Goal: Task Accomplishment & Management: Manage account settings

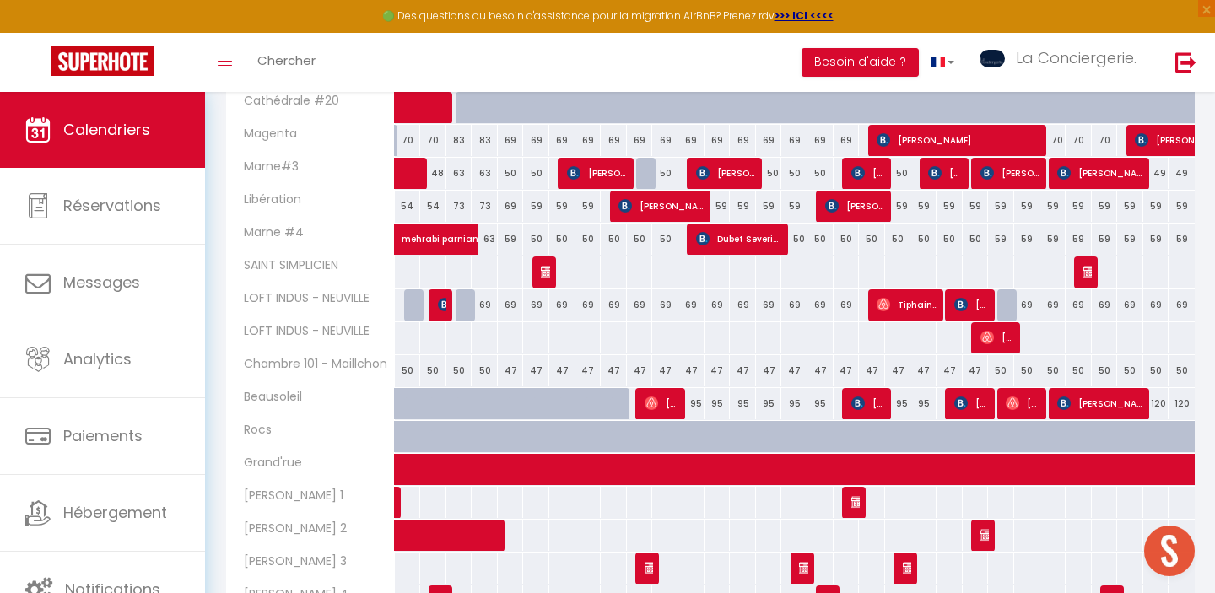
scroll to position [659, 0]
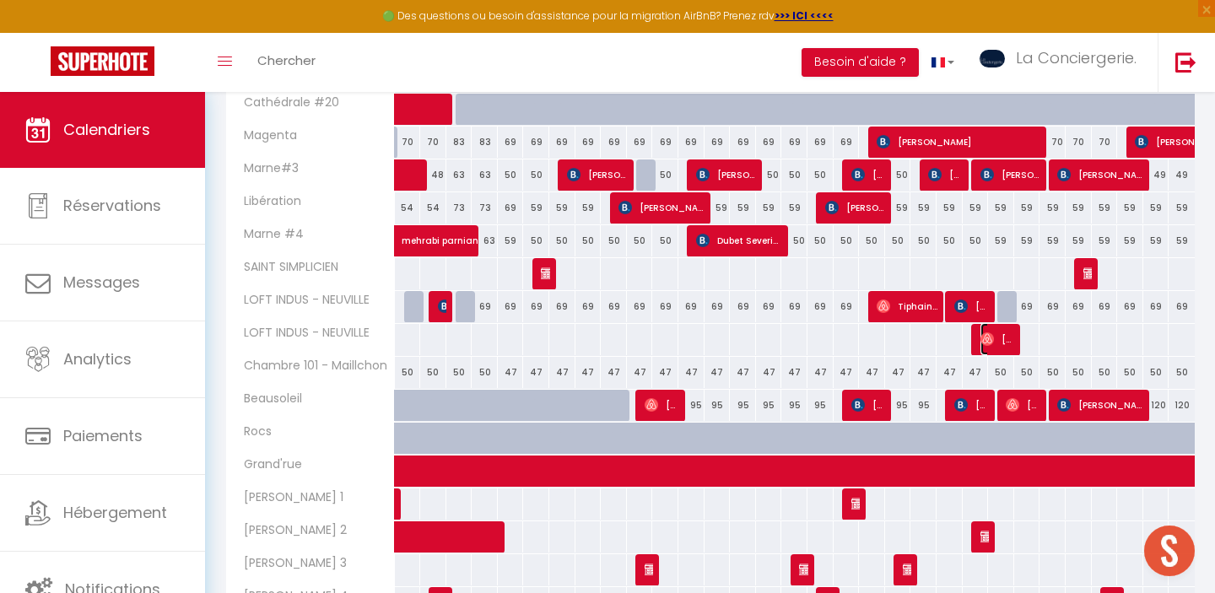
click at [996, 337] on span "[PERSON_NAME] Et [PERSON_NAME]" at bounding box center [998, 339] width 35 height 32
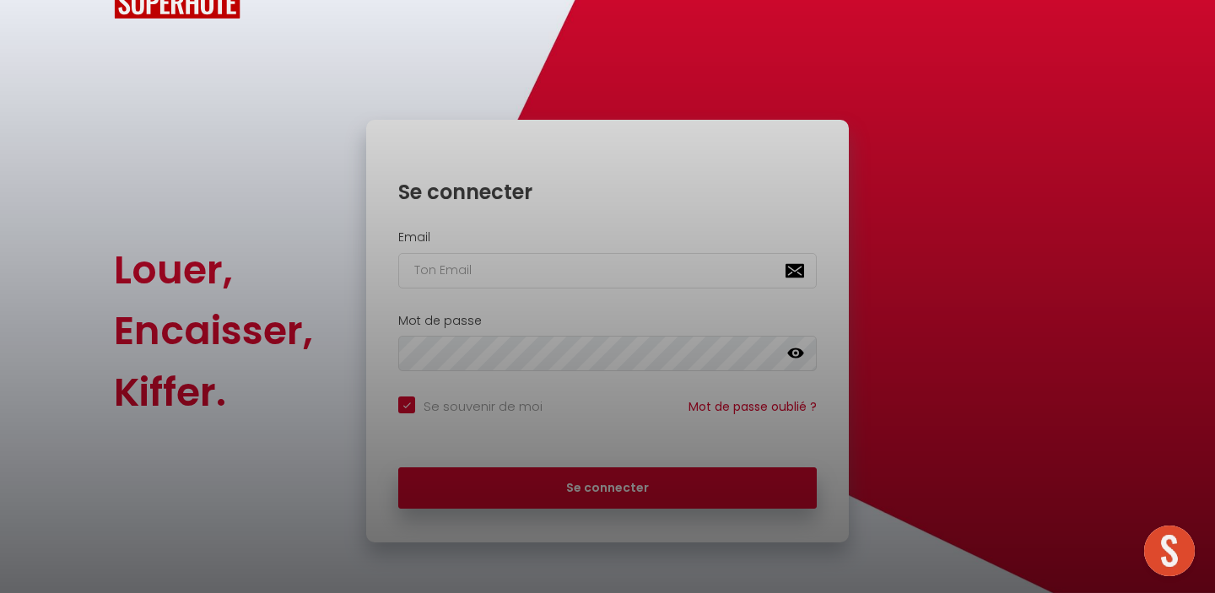
checkbox input "true"
type input "[EMAIL_ADDRESS][DOMAIN_NAME]"
checkbox input "true"
click at [600, 494] on div at bounding box center [607, 296] width 1215 height 593
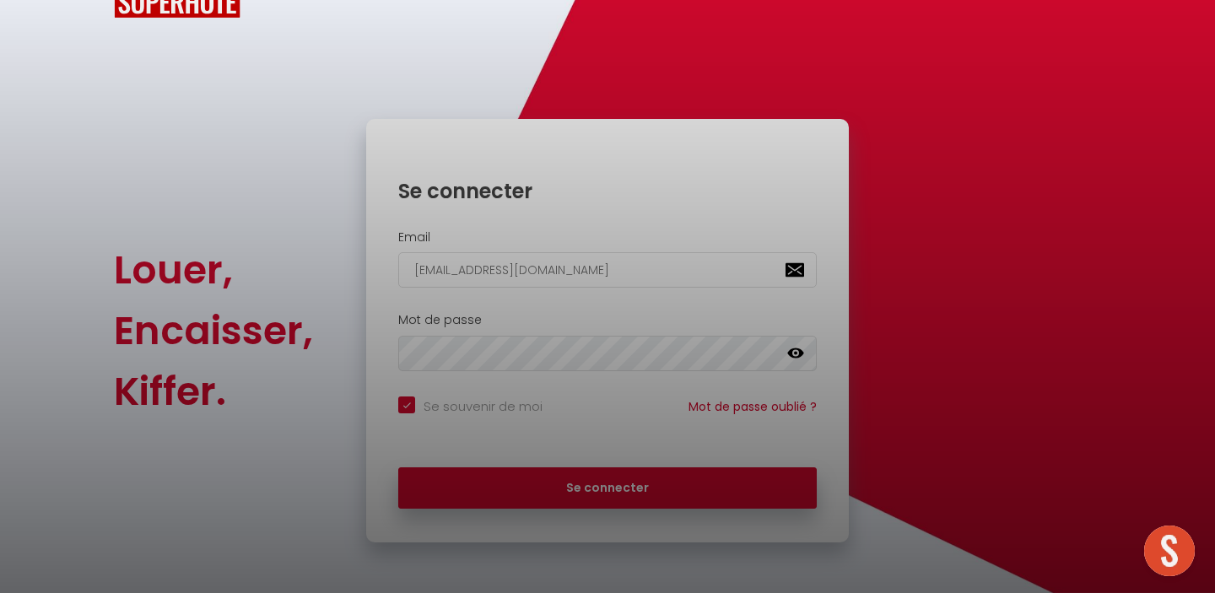
click at [609, 487] on div at bounding box center [607, 296] width 1215 height 593
click at [606, 479] on div at bounding box center [607, 296] width 1215 height 593
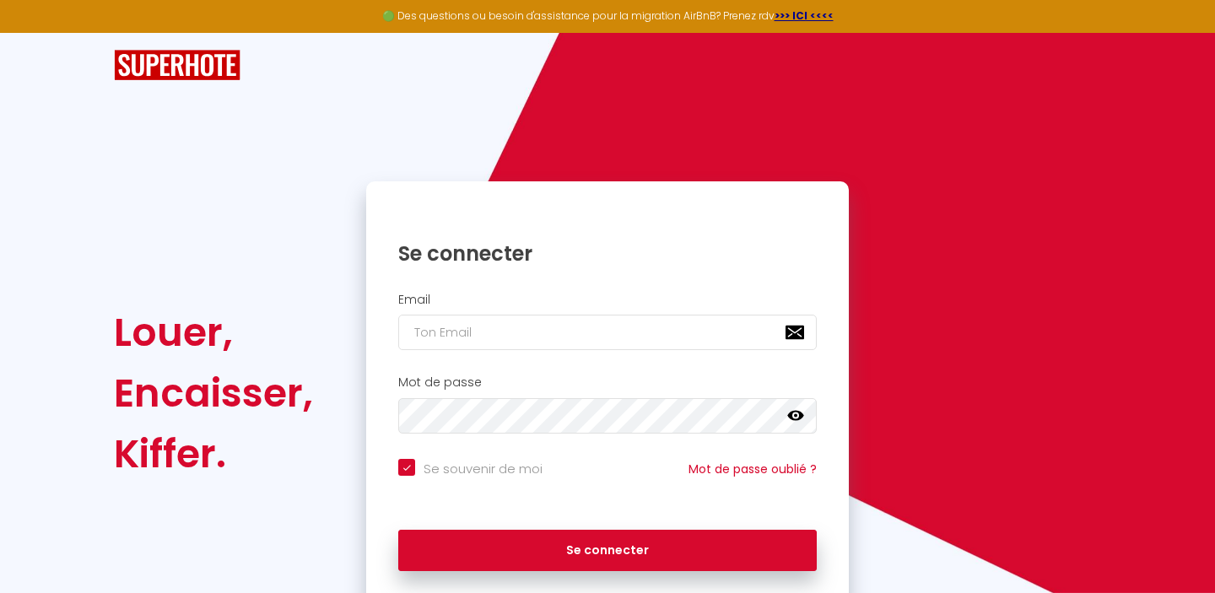
scroll to position [62, 0]
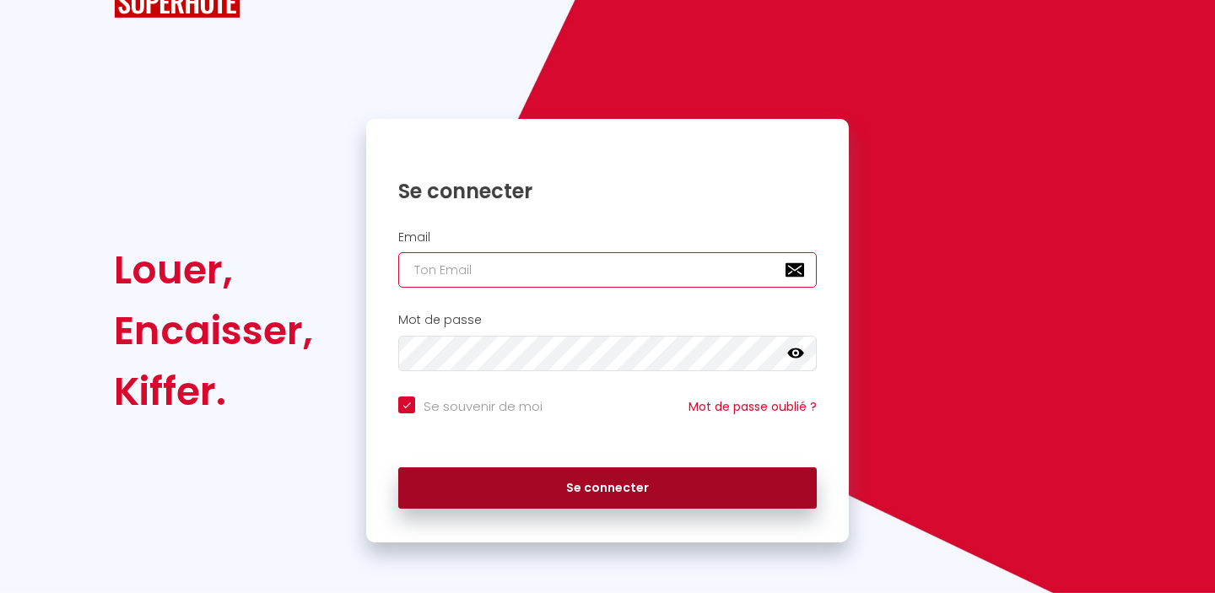
type input "[EMAIL_ADDRESS][DOMAIN_NAME]"
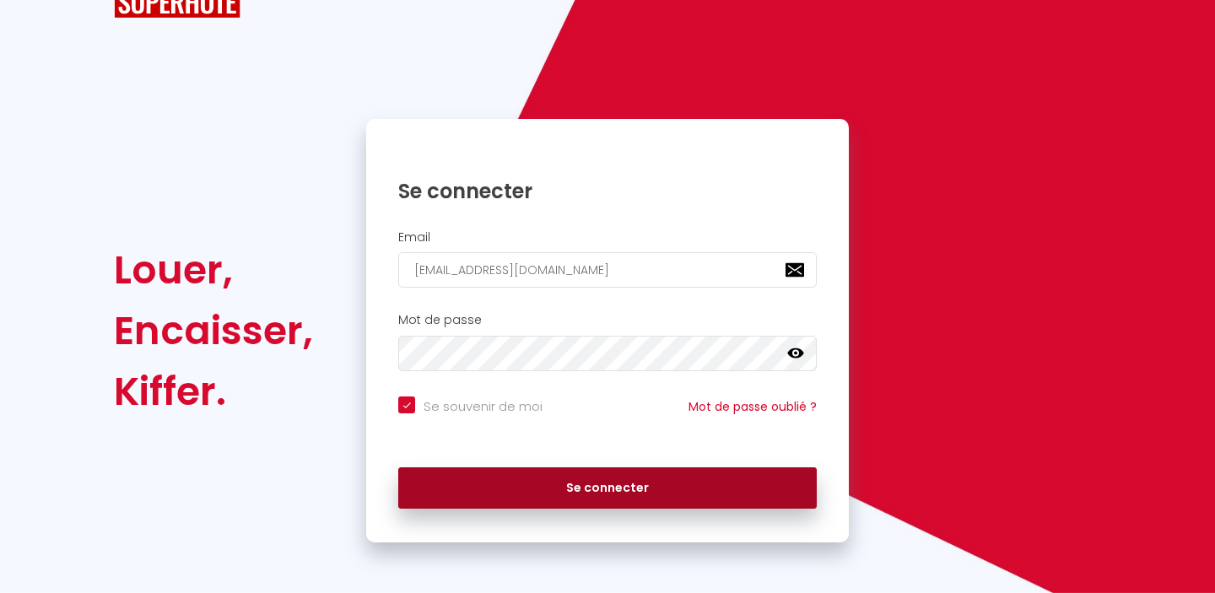
click at [585, 487] on button "Se connecter" at bounding box center [607, 489] width 419 height 42
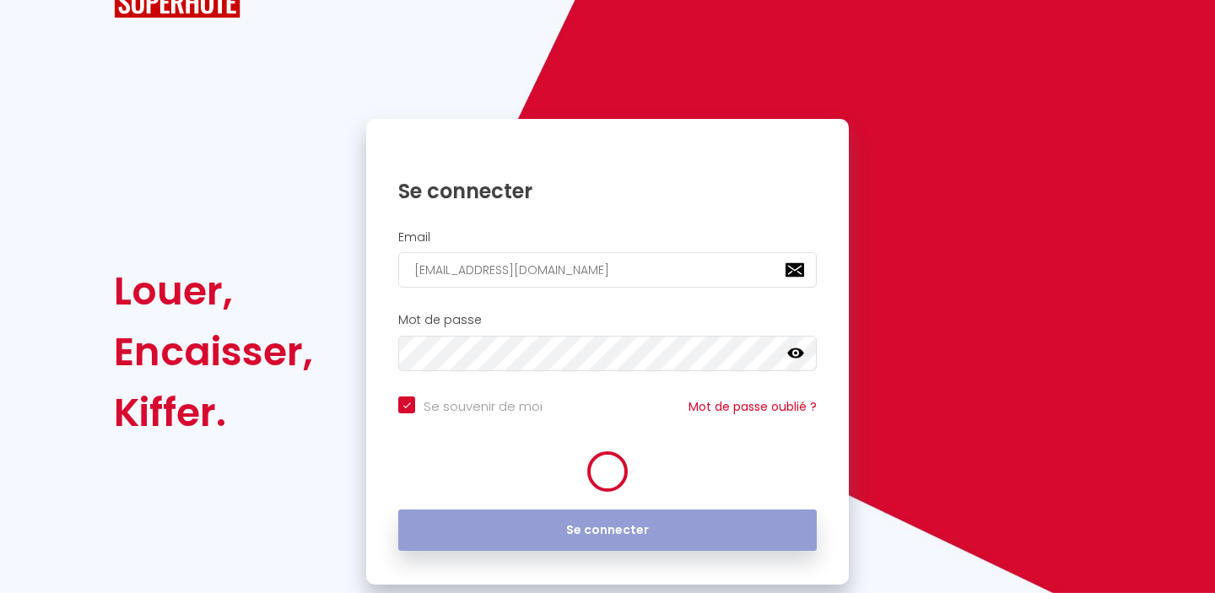
checkbox input "true"
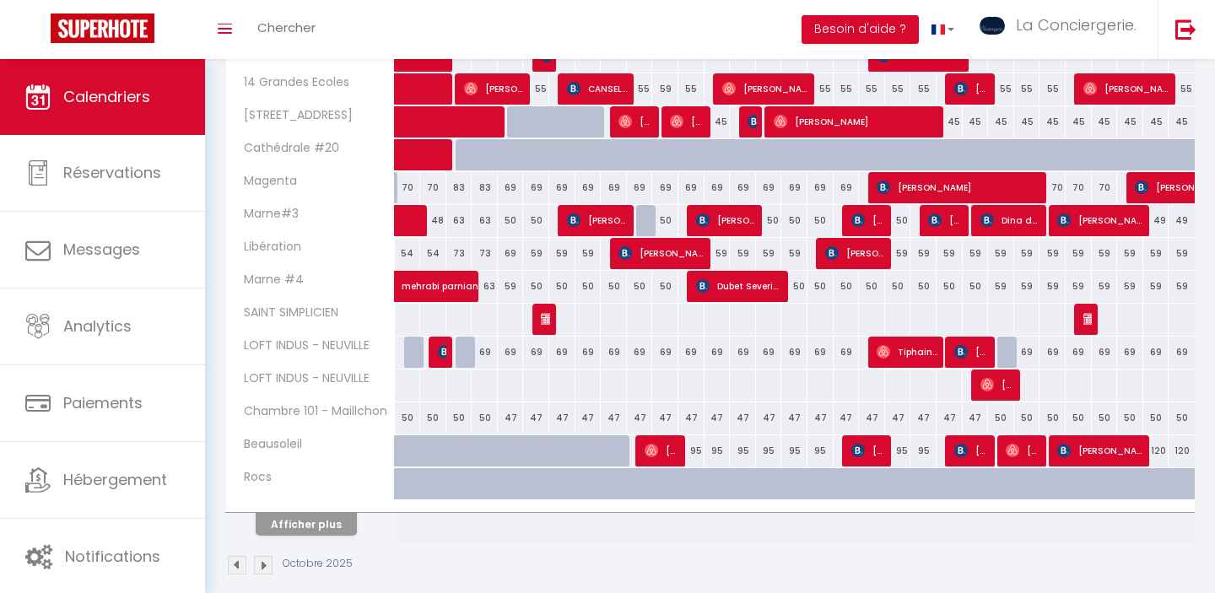
scroll to position [528, 0]
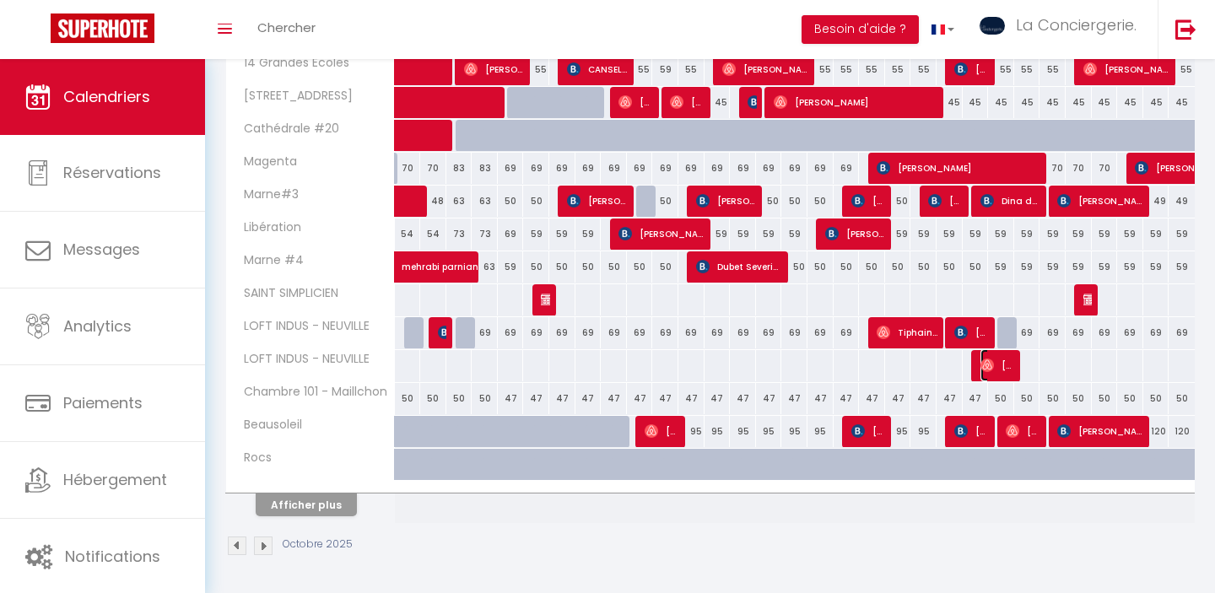
click at [1000, 370] on span "[PERSON_NAME] Et [PERSON_NAME]" at bounding box center [998, 365] width 35 height 32
select select "OK"
select select "0"
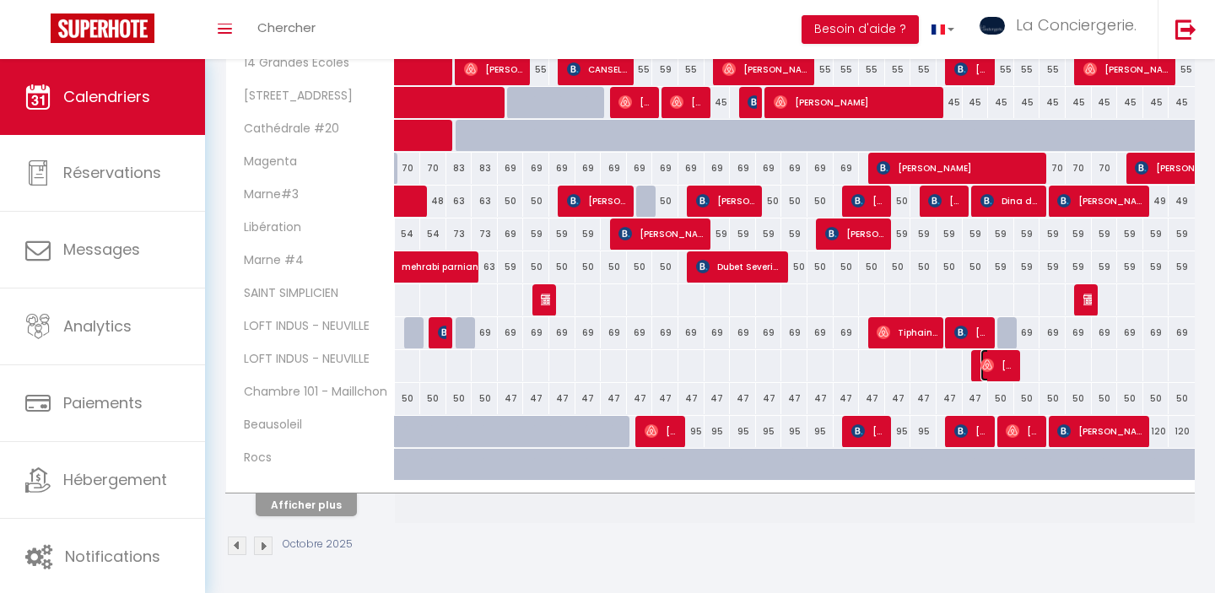
select select "1"
select select
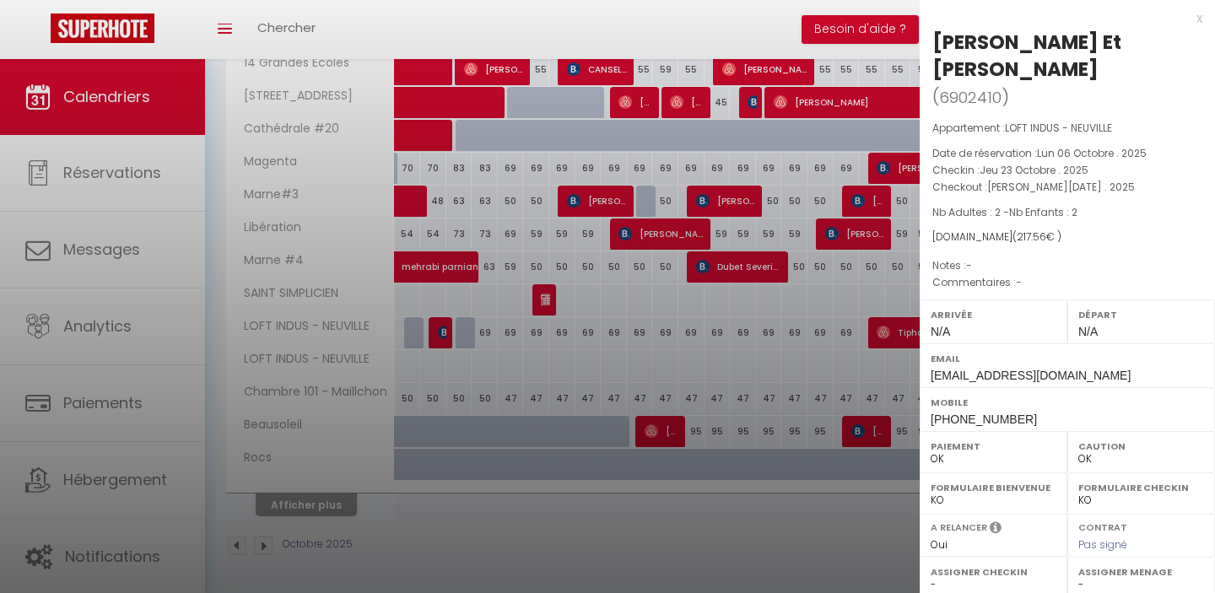
click at [808, 515] on div at bounding box center [607, 296] width 1215 height 593
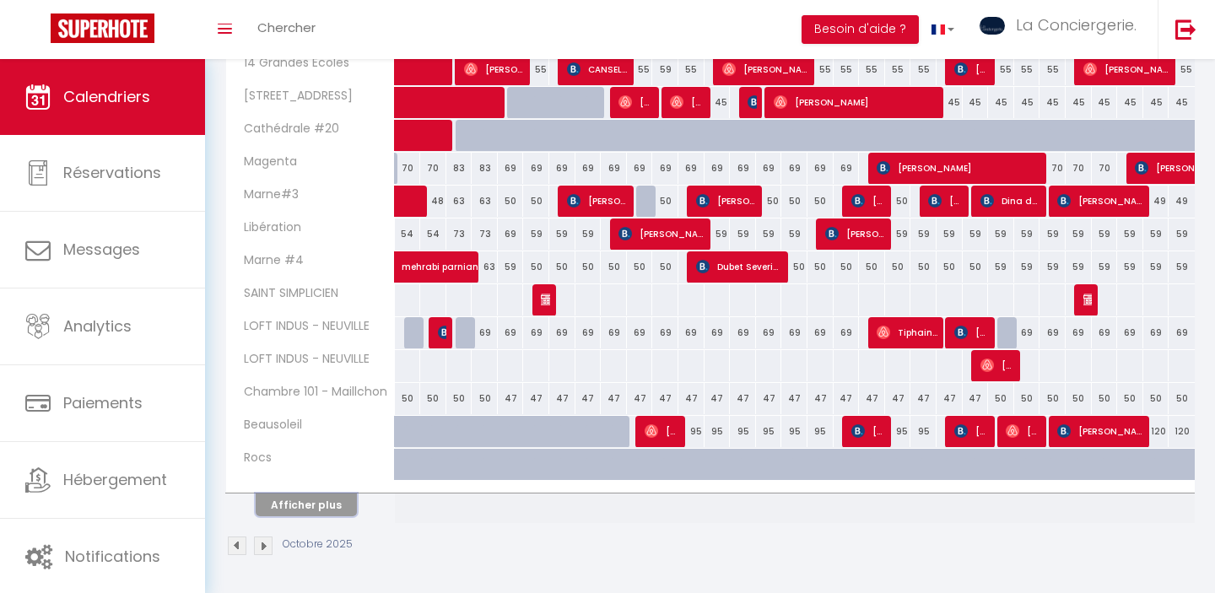
click at [303, 505] on button "Afficher plus" at bounding box center [306, 505] width 101 height 23
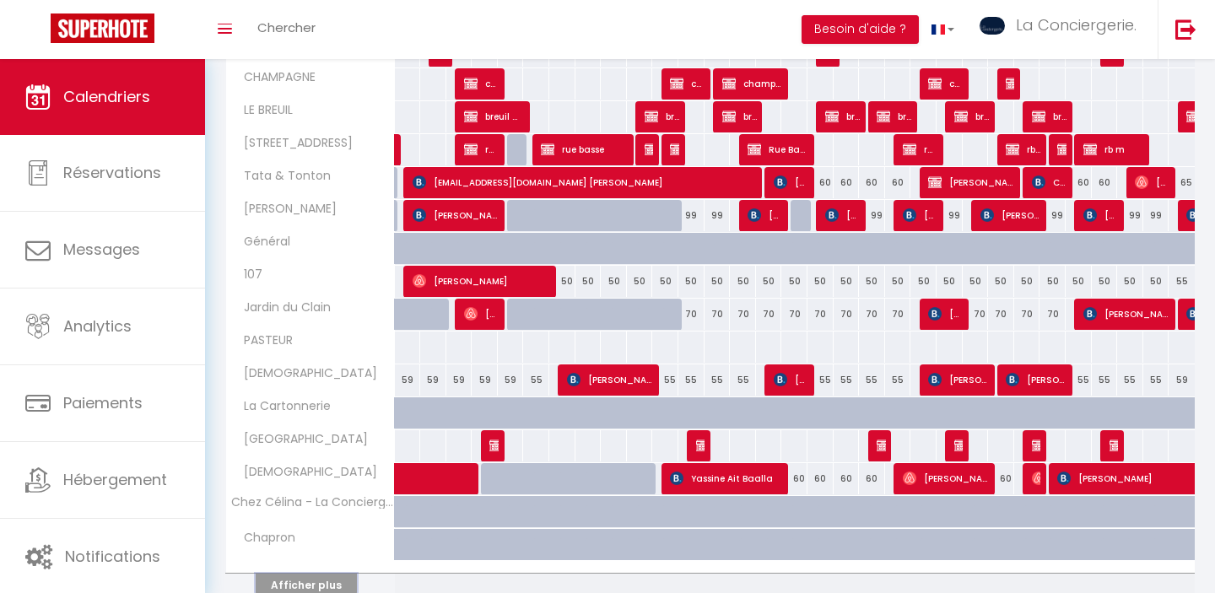
scroll to position [1187, 0]
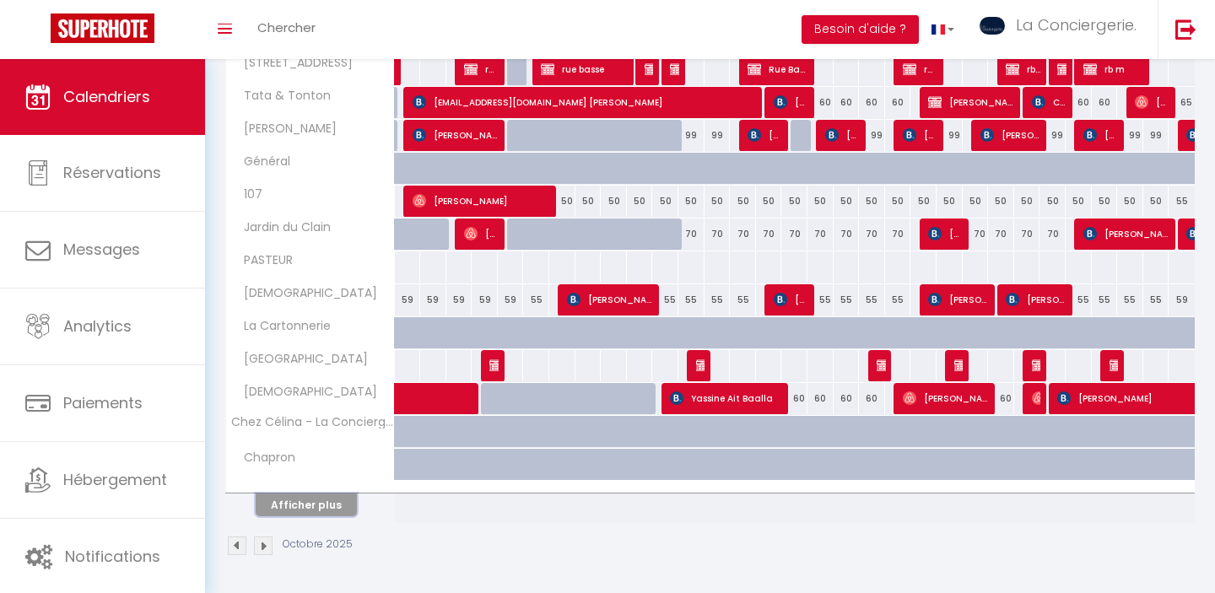
click at [319, 502] on button "Afficher plus" at bounding box center [306, 505] width 101 height 23
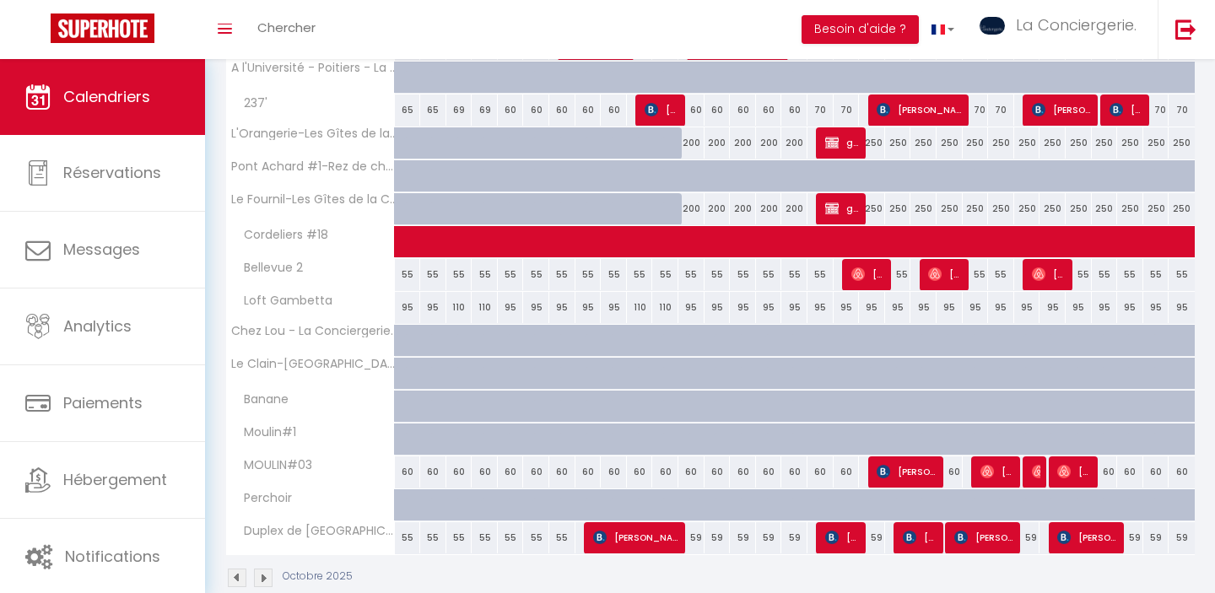
scroll to position [1738, 0]
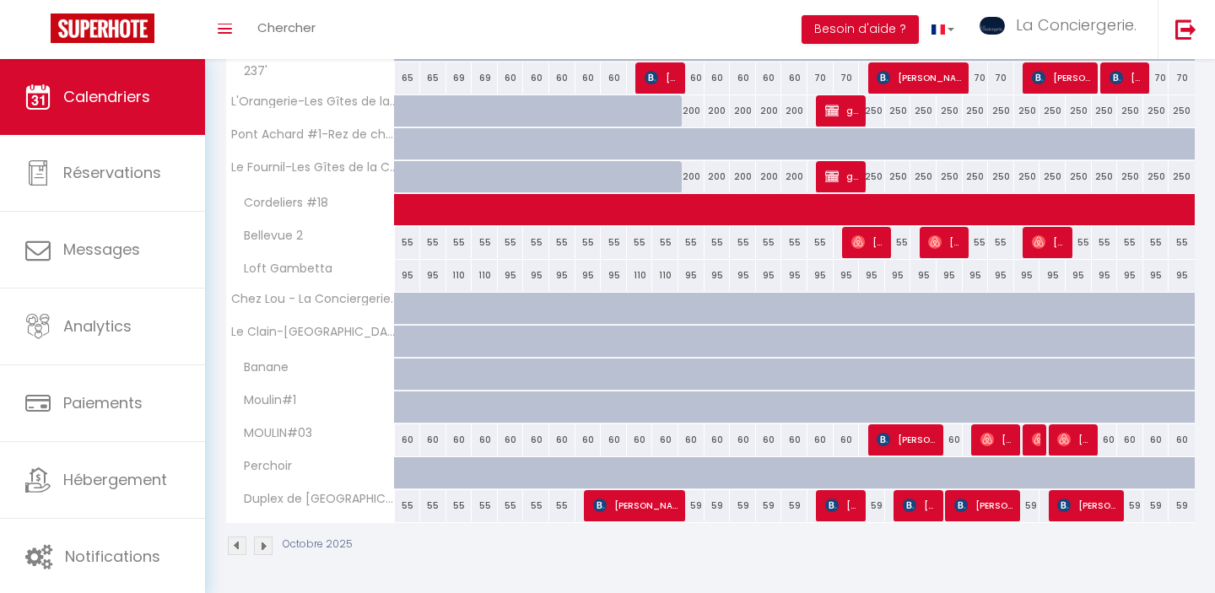
click at [977, 251] on div "55" at bounding box center [976, 242] width 26 height 31
type input "55"
type input "Jeu 23 Octobre 2025"
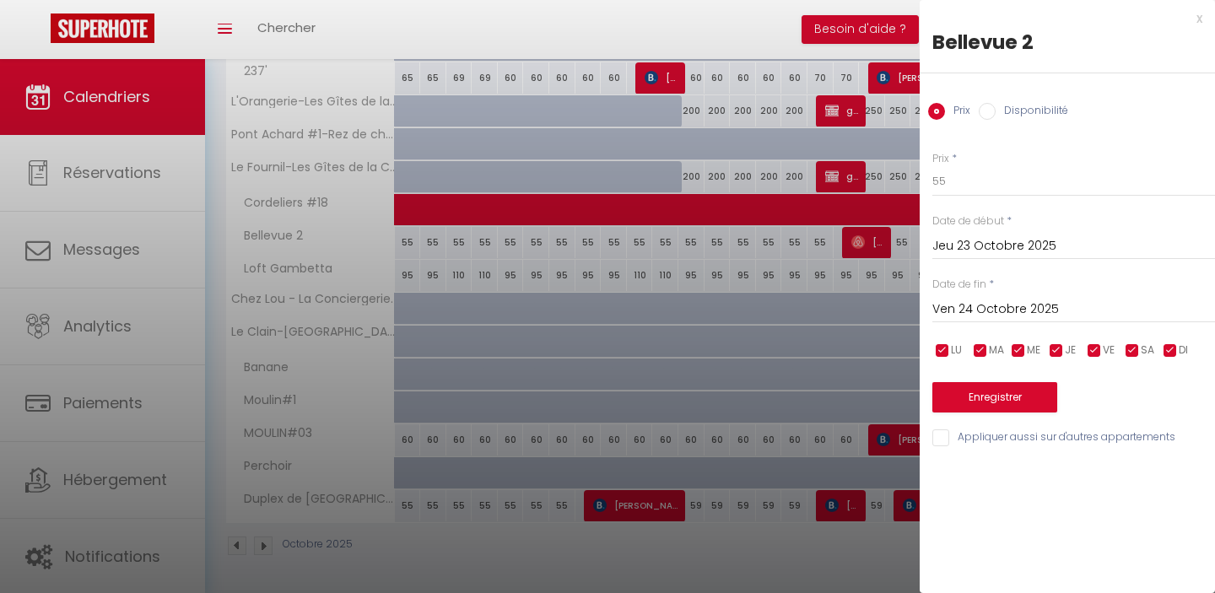
click at [1076, 309] on input "Ven 24 Octobre 2025" at bounding box center [1074, 310] width 283 height 22
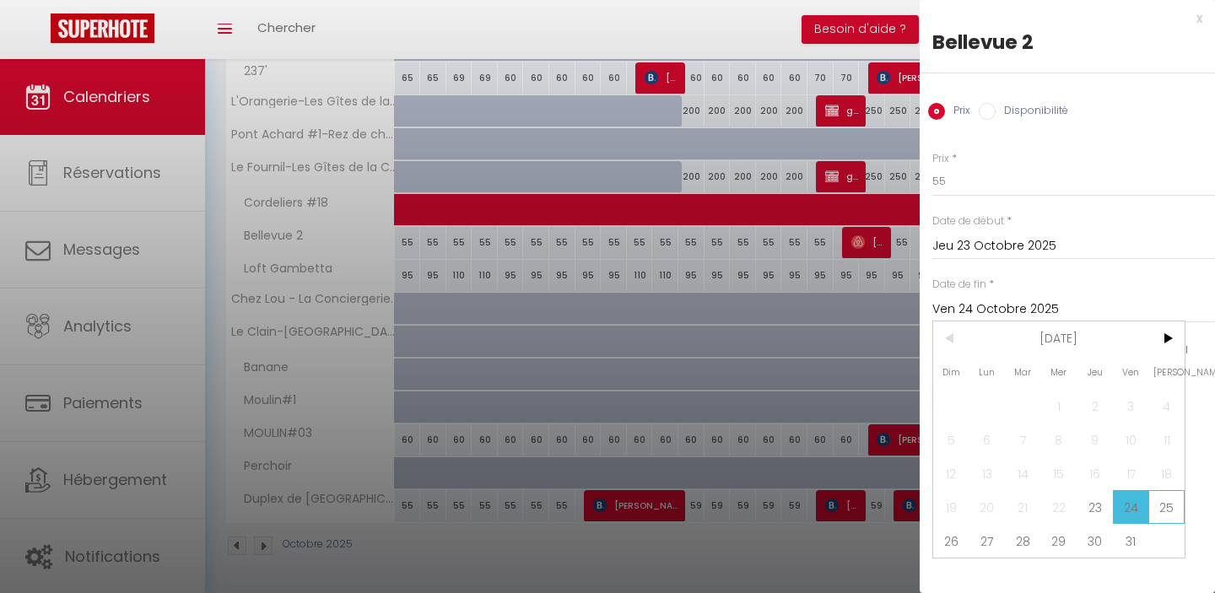
click at [1175, 502] on span "25" at bounding box center [1167, 507] width 36 height 34
type input "Sam 25 Octobre 2025"
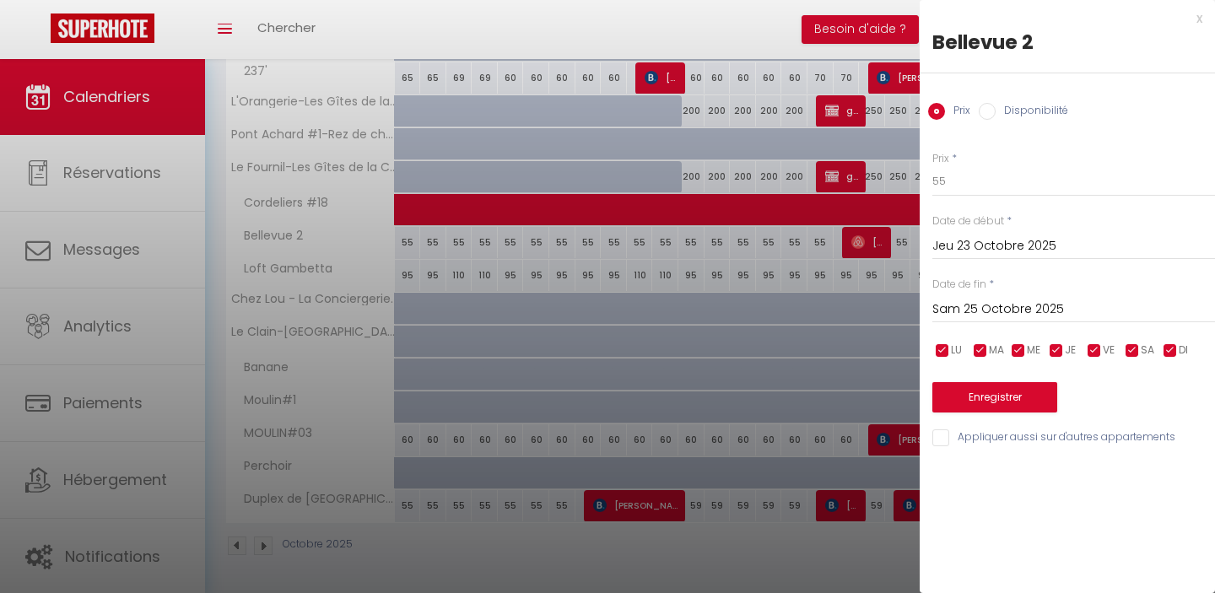
click at [1042, 111] on label "Disponibilité" at bounding box center [1032, 112] width 73 height 19
click at [996, 111] on input "Disponibilité" at bounding box center [987, 111] width 17 height 17
radio input "true"
radio input "false"
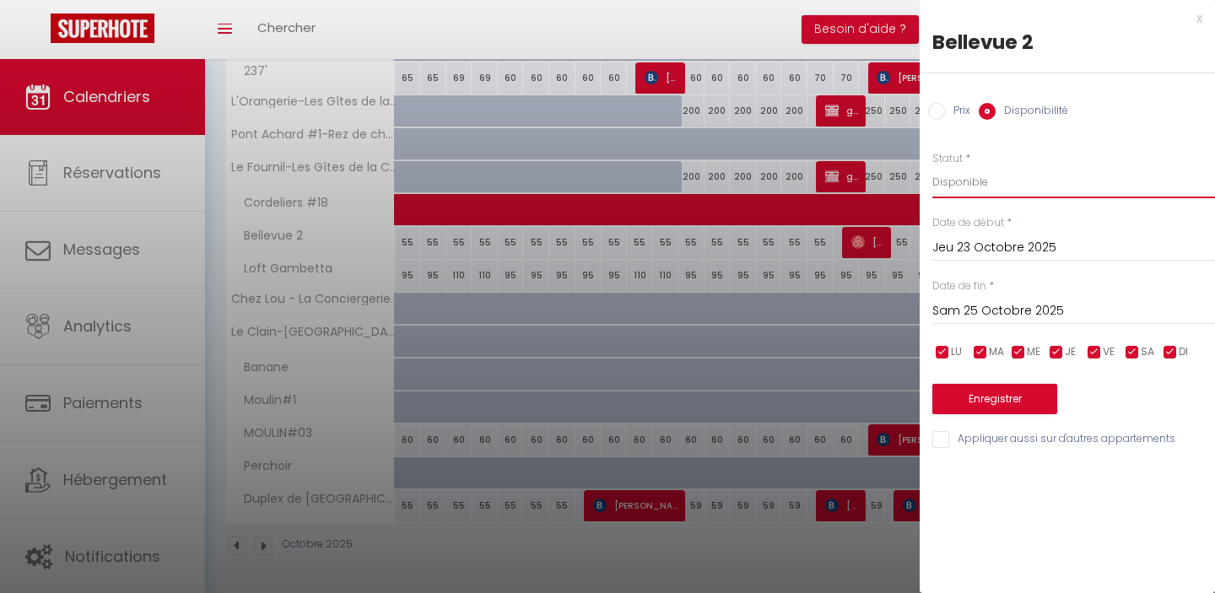
click at [965, 185] on select "Disponible Indisponible" at bounding box center [1074, 182] width 283 height 32
select select "0"
click at [1015, 399] on button "Enregistrer" at bounding box center [995, 399] width 125 height 30
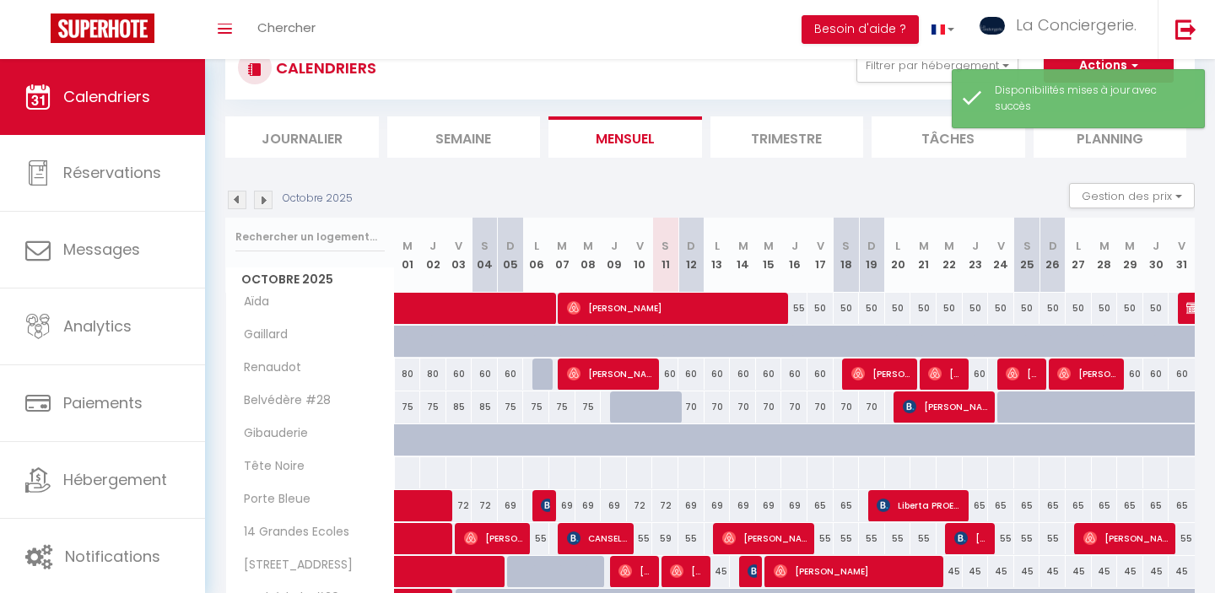
scroll to position [528, 0]
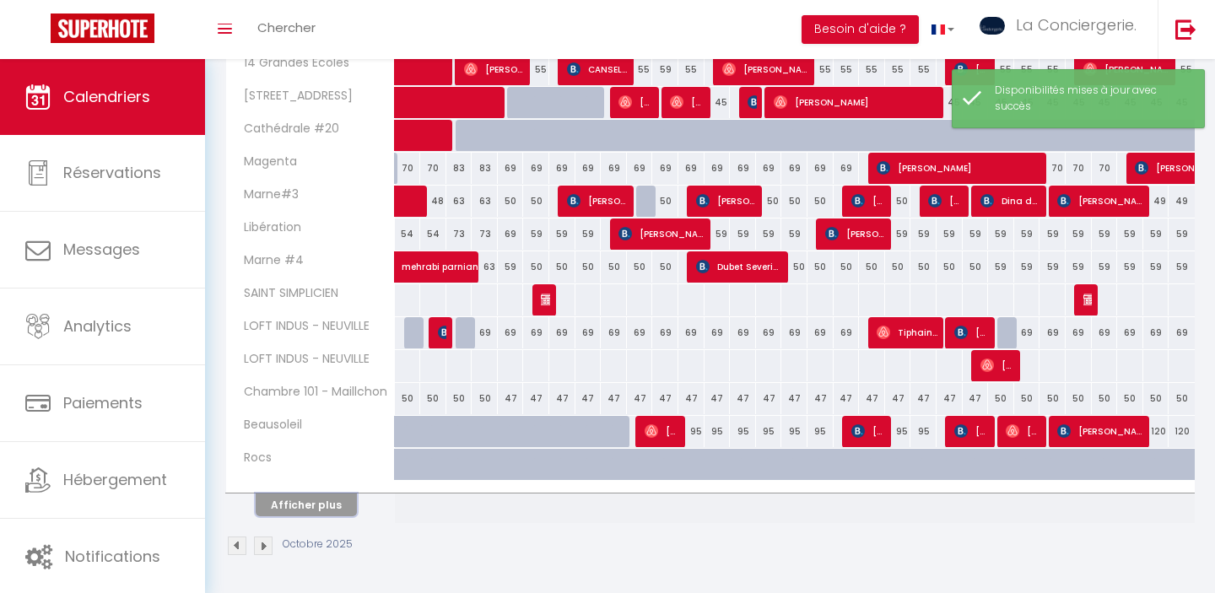
click at [343, 506] on button "Afficher plus" at bounding box center [306, 505] width 101 height 23
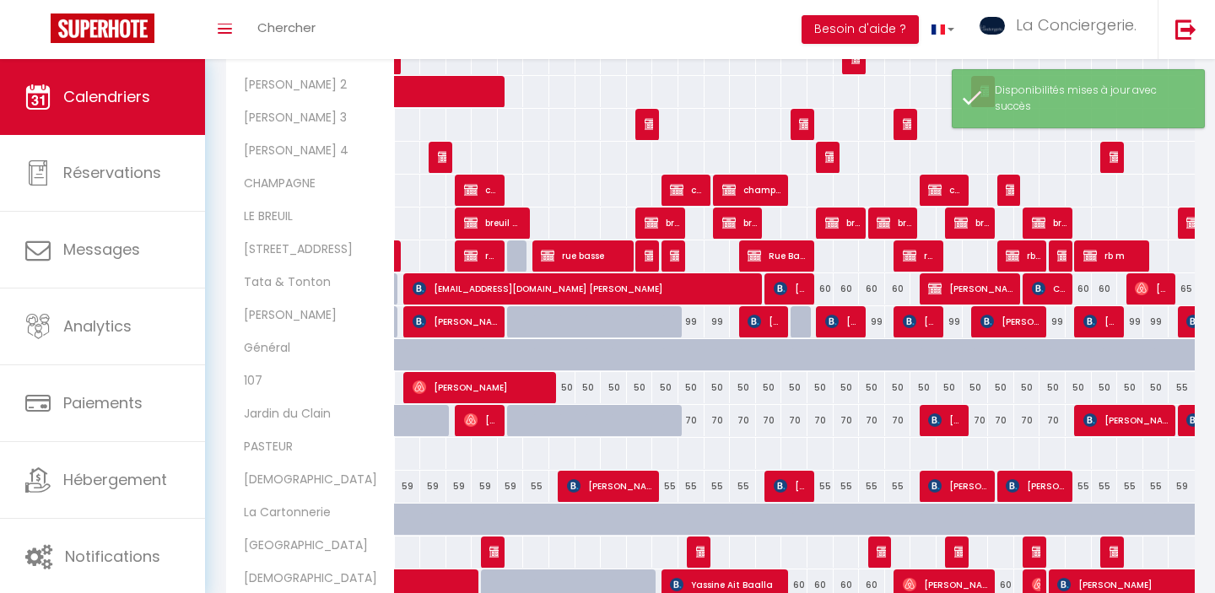
scroll to position [1187, 0]
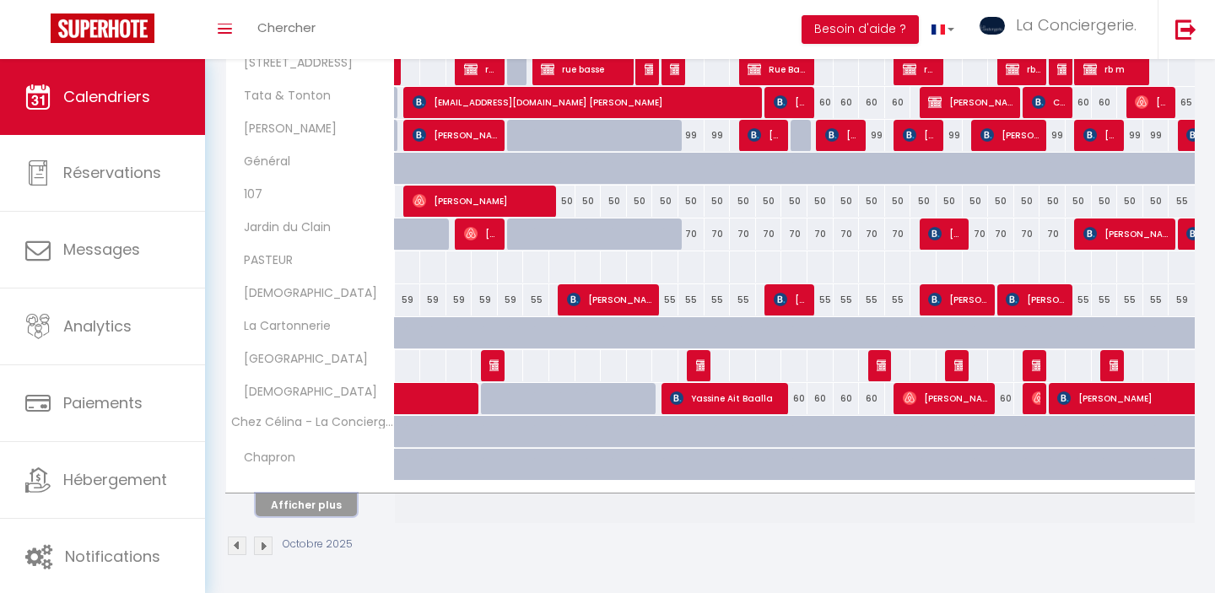
click at [308, 511] on button "Afficher plus" at bounding box center [306, 505] width 101 height 23
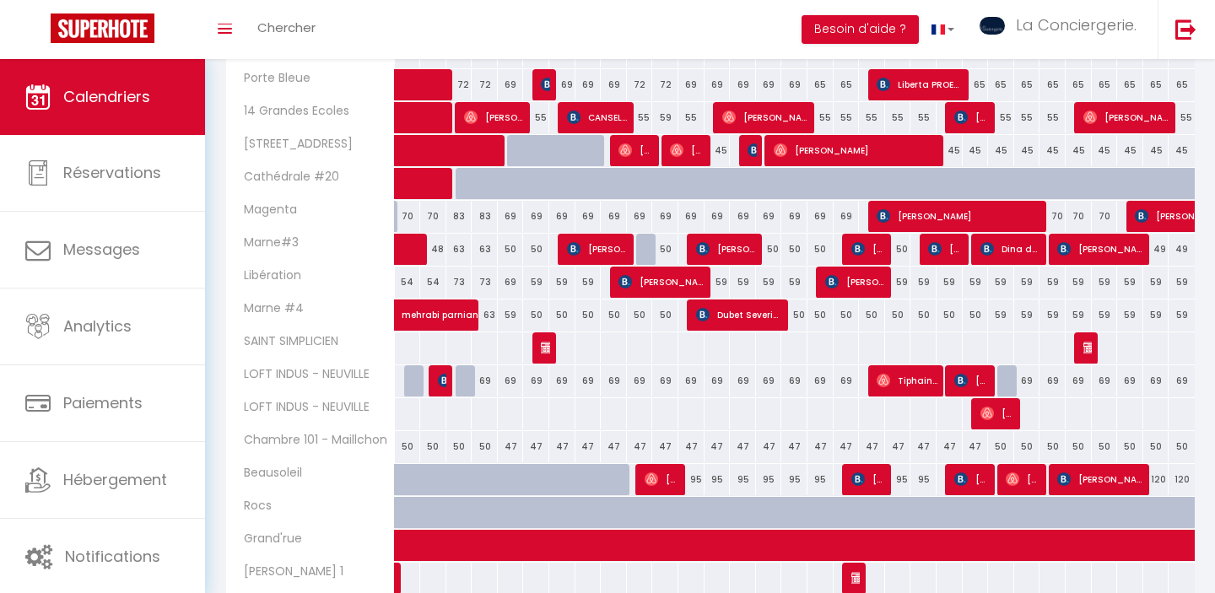
scroll to position [507, 0]
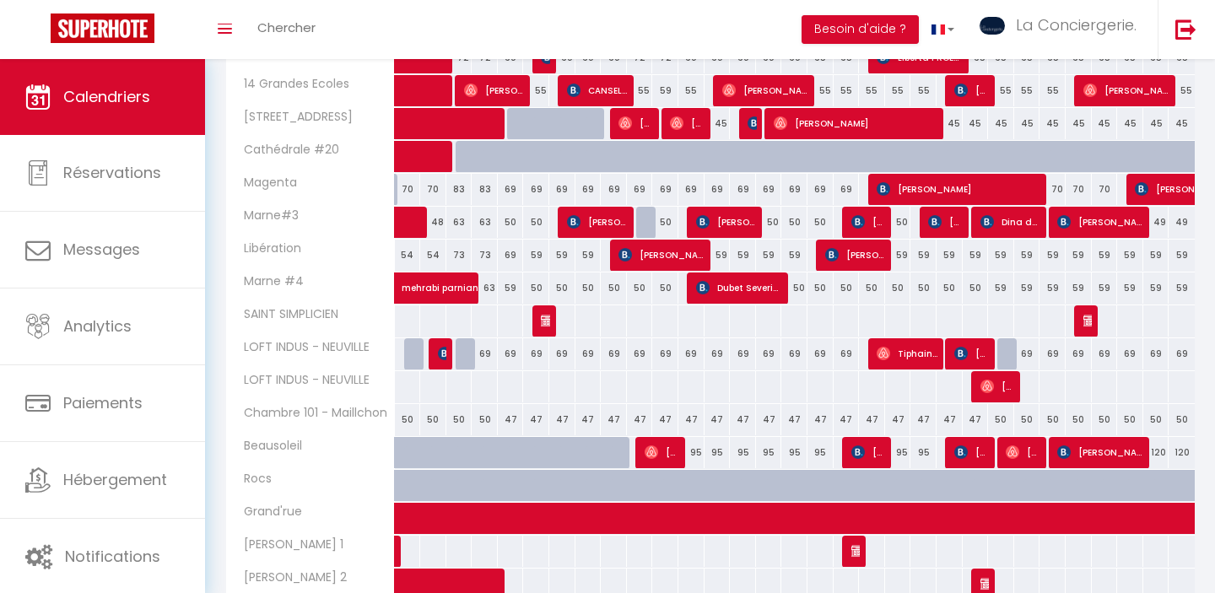
click at [1011, 353] on div at bounding box center [1011, 354] width 26 height 32
select select "1"
type input "Ven 24 Octobre 2025"
type input "Sam 25 Octobre 2025"
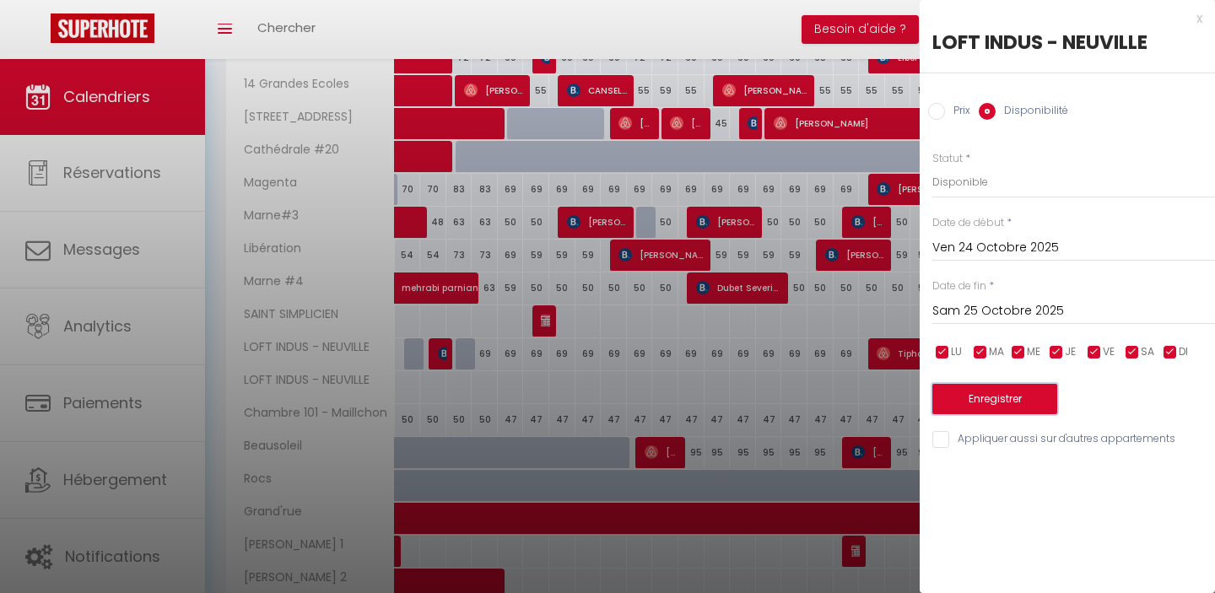
click at [1029, 398] on button "Enregistrer" at bounding box center [995, 399] width 125 height 30
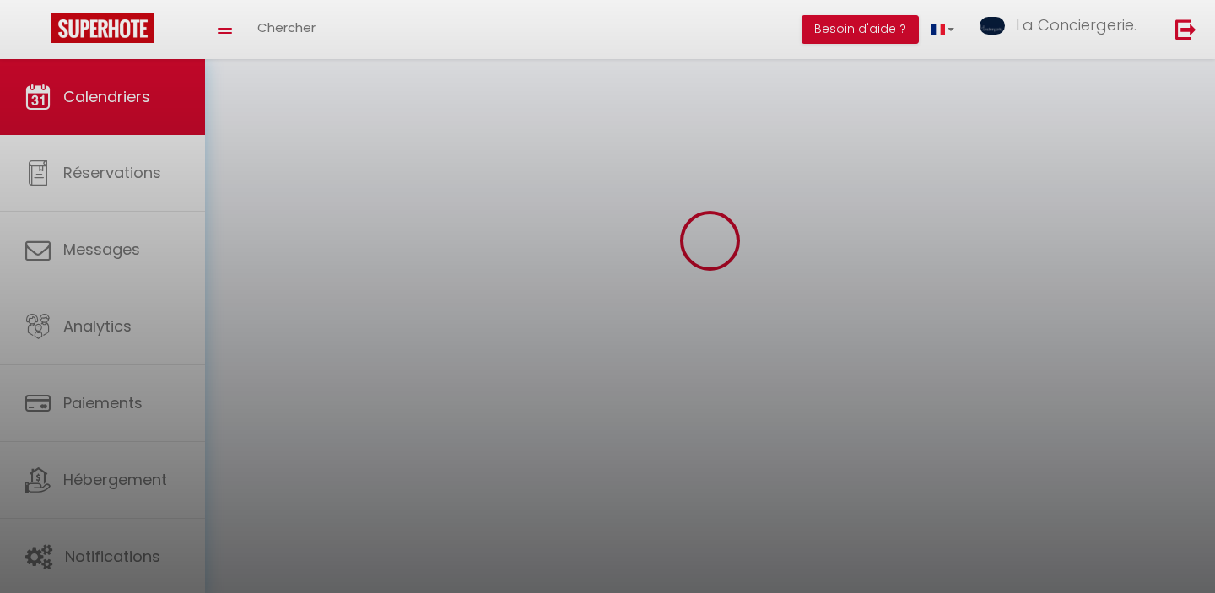
scroll to position [59, 0]
click at [984, 175] on body "🟢 Des questions ou besoin d'assistance pour la migration AirBnB? Prenez rdv >>>…" at bounding box center [607, 296] width 1215 height 593
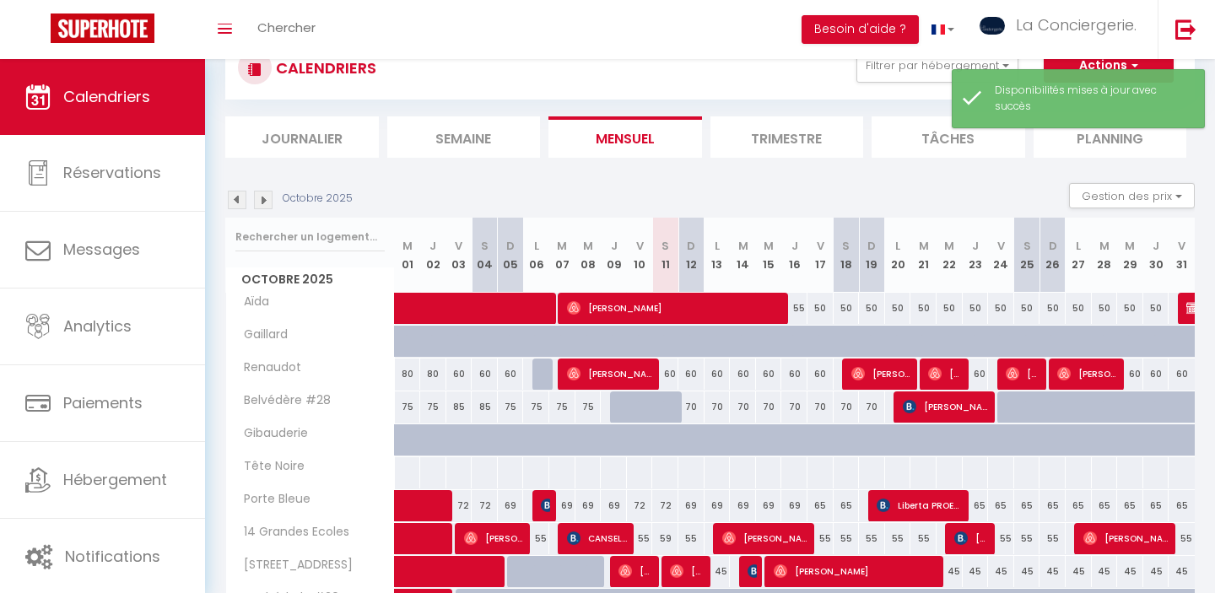
scroll to position [507, 0]
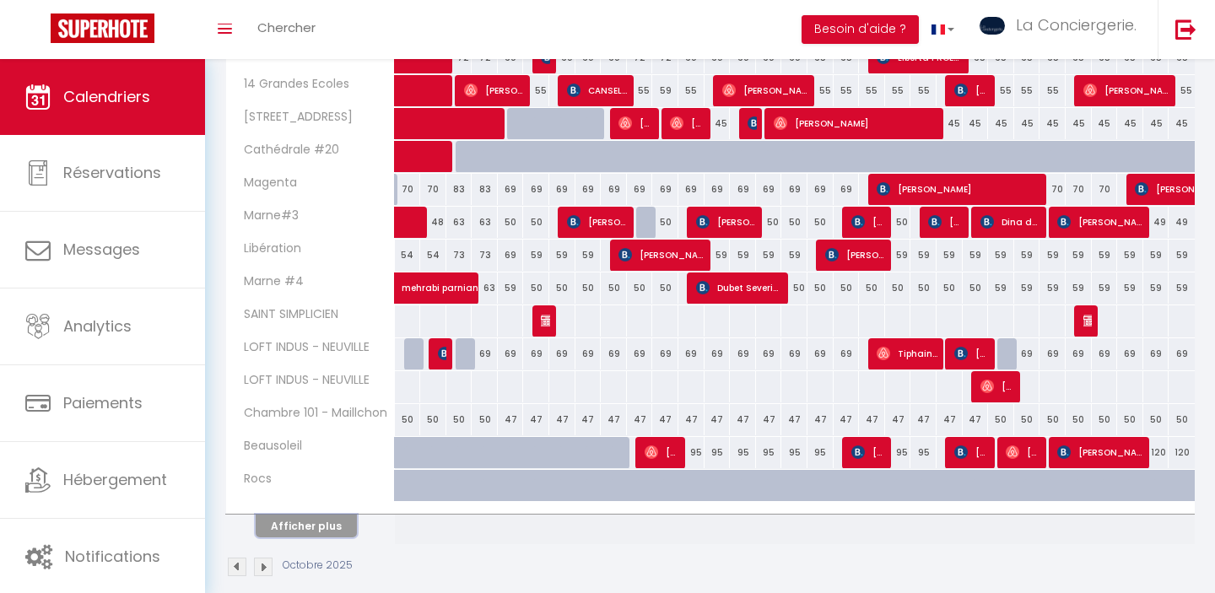
click at [330, 522] on button "Afficher plus" at bounding box center [306, 526] width 101 height 23
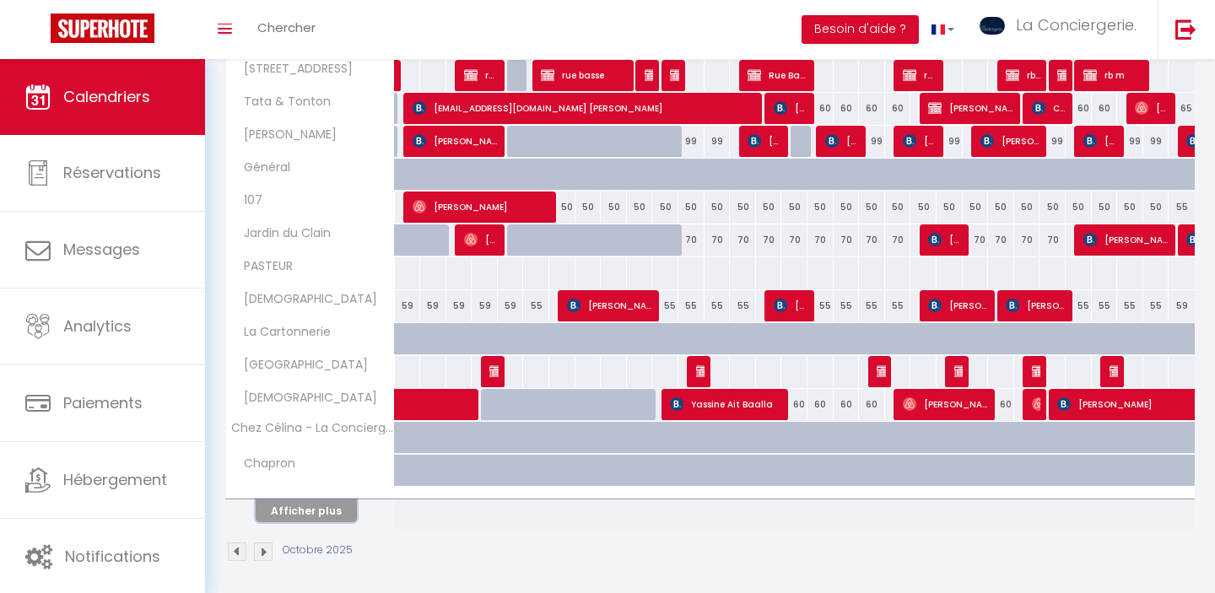
scroll to position [1187, 0]
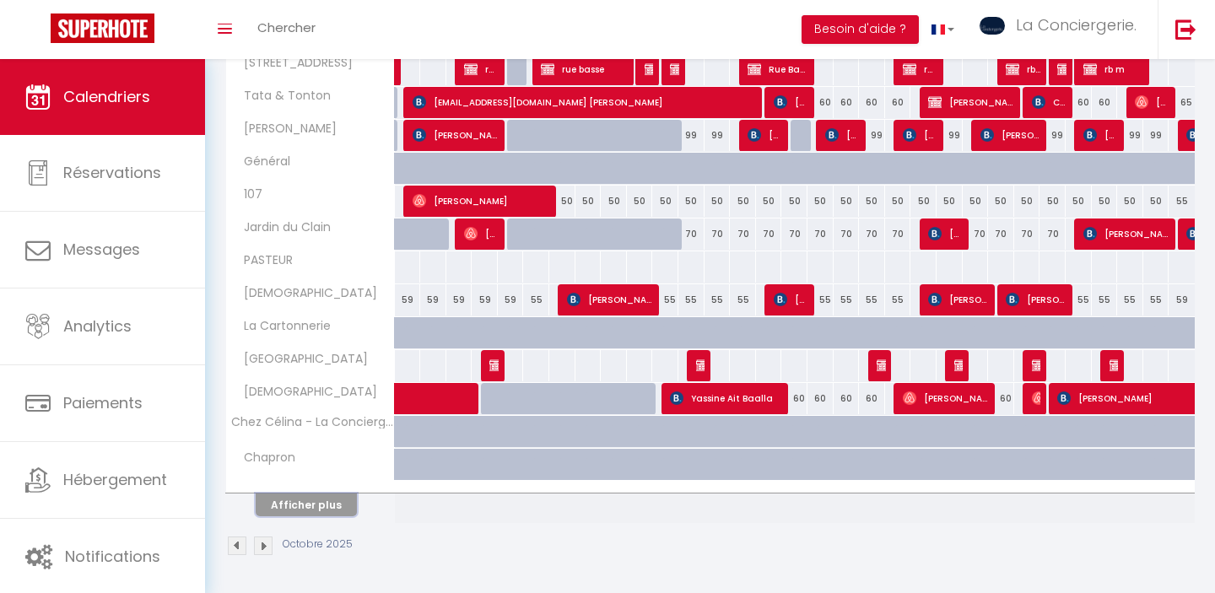
click at [316, 502] on button "Afficher plus" at bounding box center [306, 505] width 101 height 23
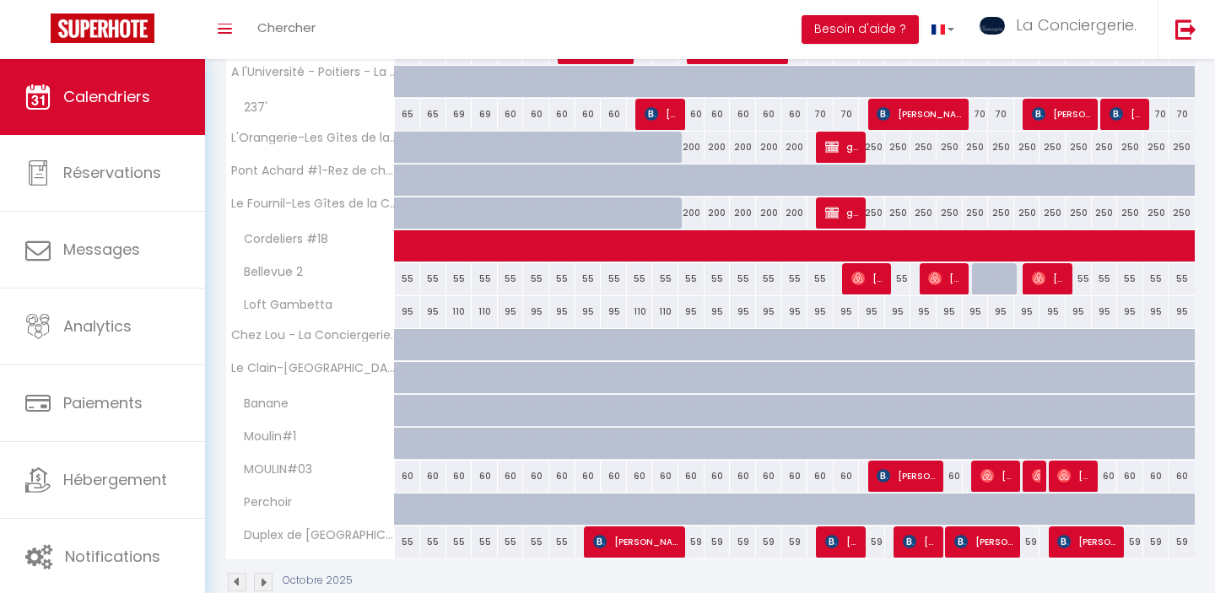
scroll to position [1705, 0]
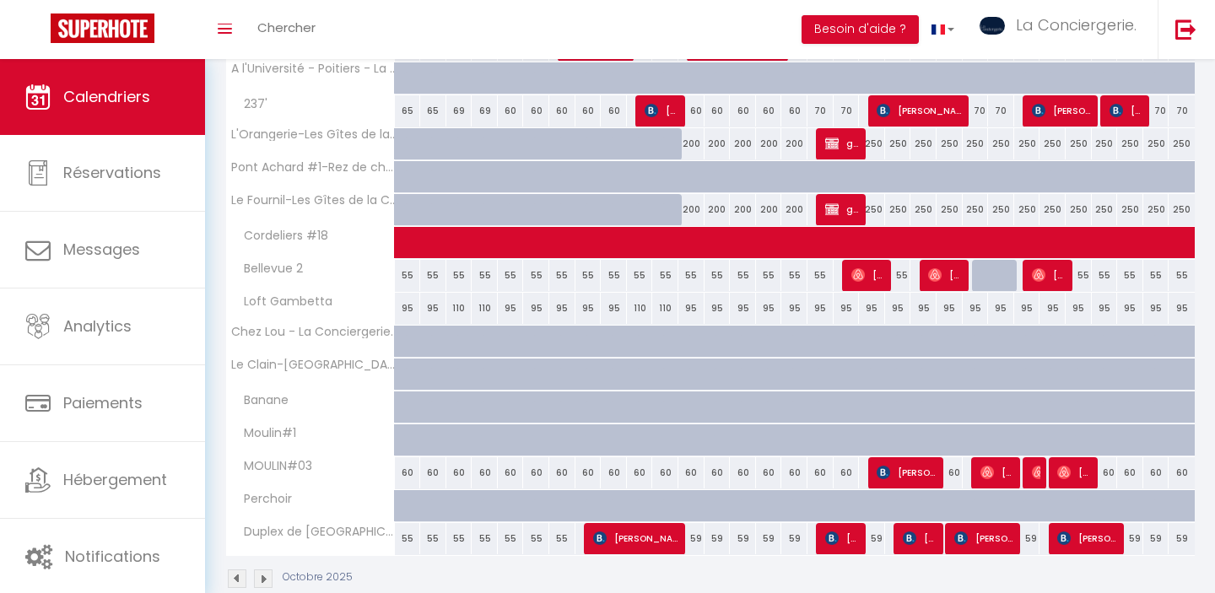
click at [977, 311] on div "95" at bounding box center [976, 308] width 26 height 31
select select "1"
type input "Jeu 23 Octobre 2025"
type input "Ven 24 Octobre 2025"
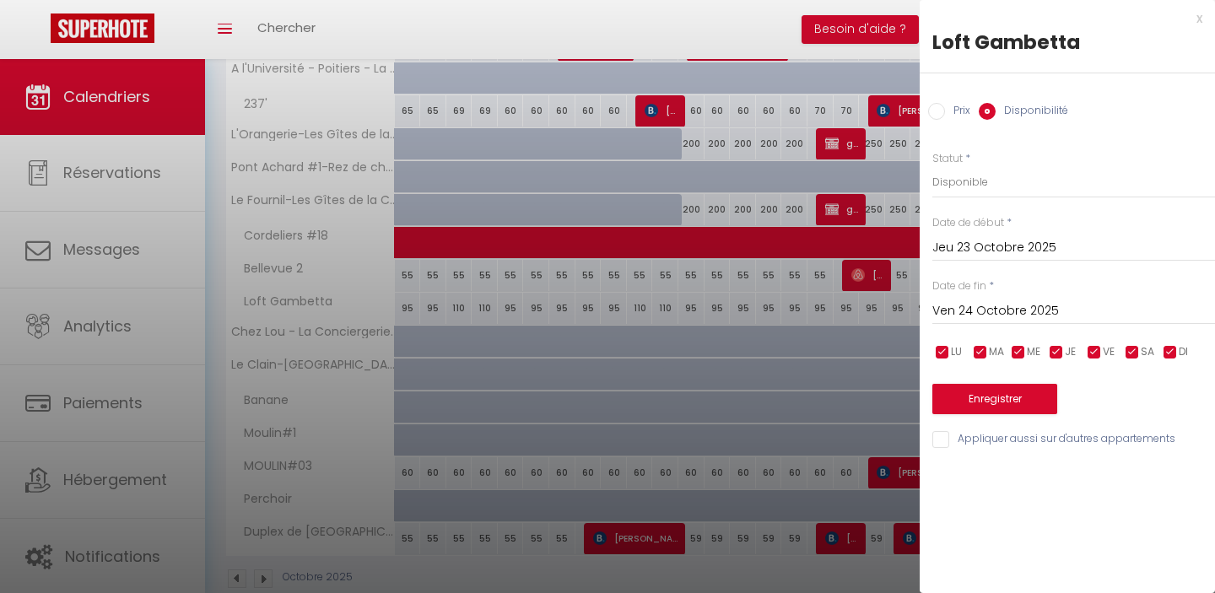
click at [843, 239] on div at bounding box center [607, 296] width 1215 height 593
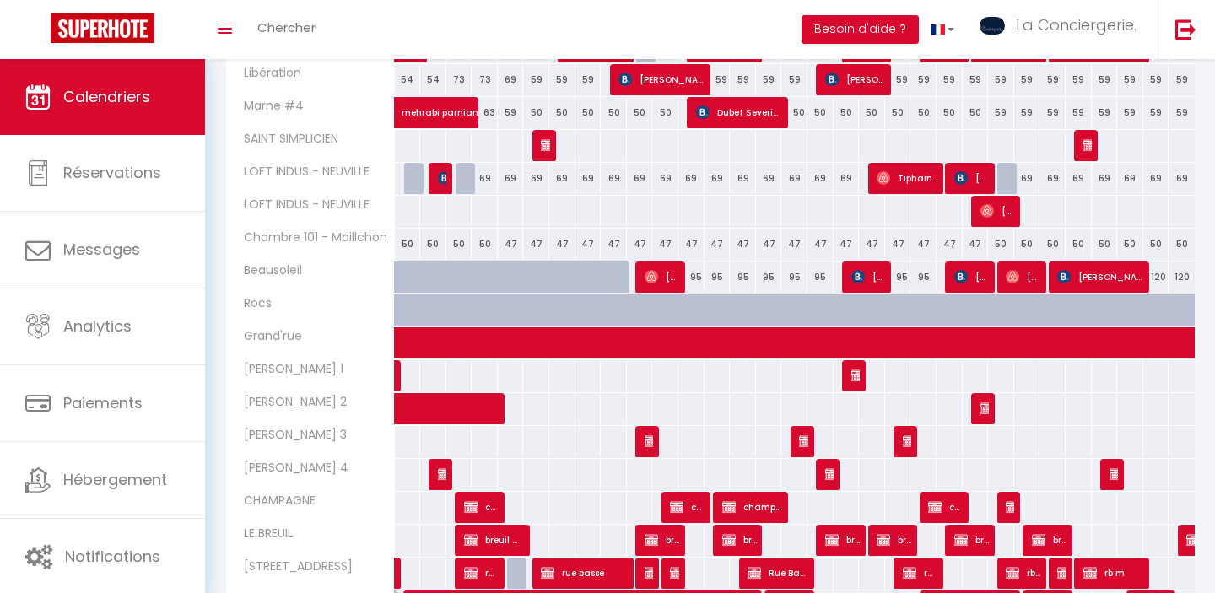
scroll to position [654, 0]
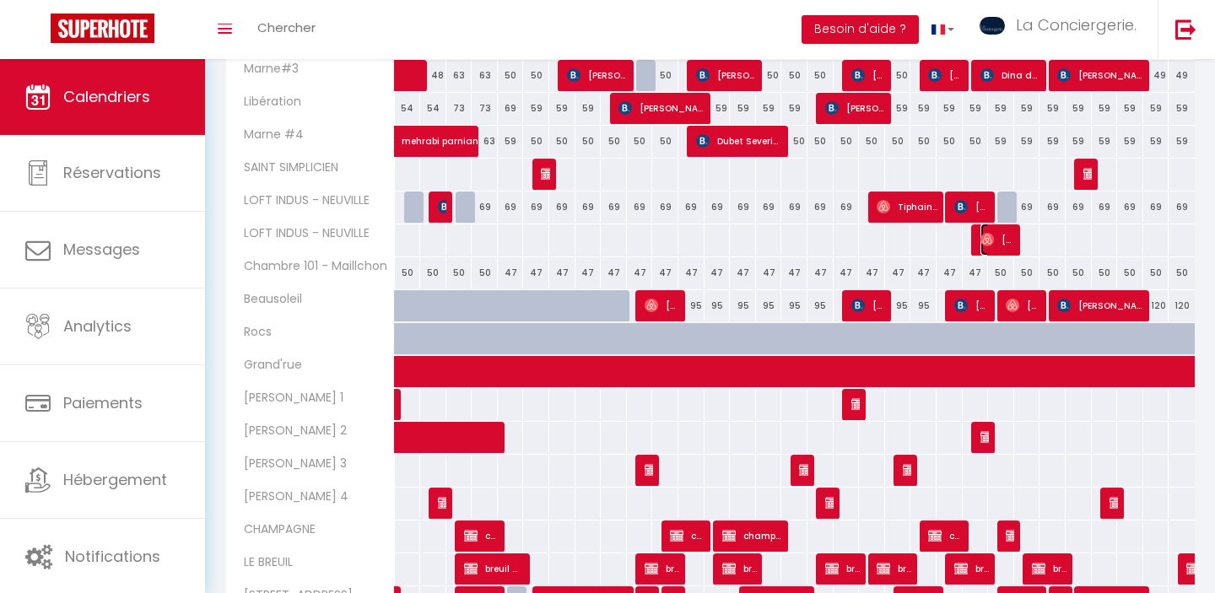
click at [1004, 241] on span "[PERSON_NAME] Et [PERSON_NAME]" at bounding box center [998, 240] width 35 height 32
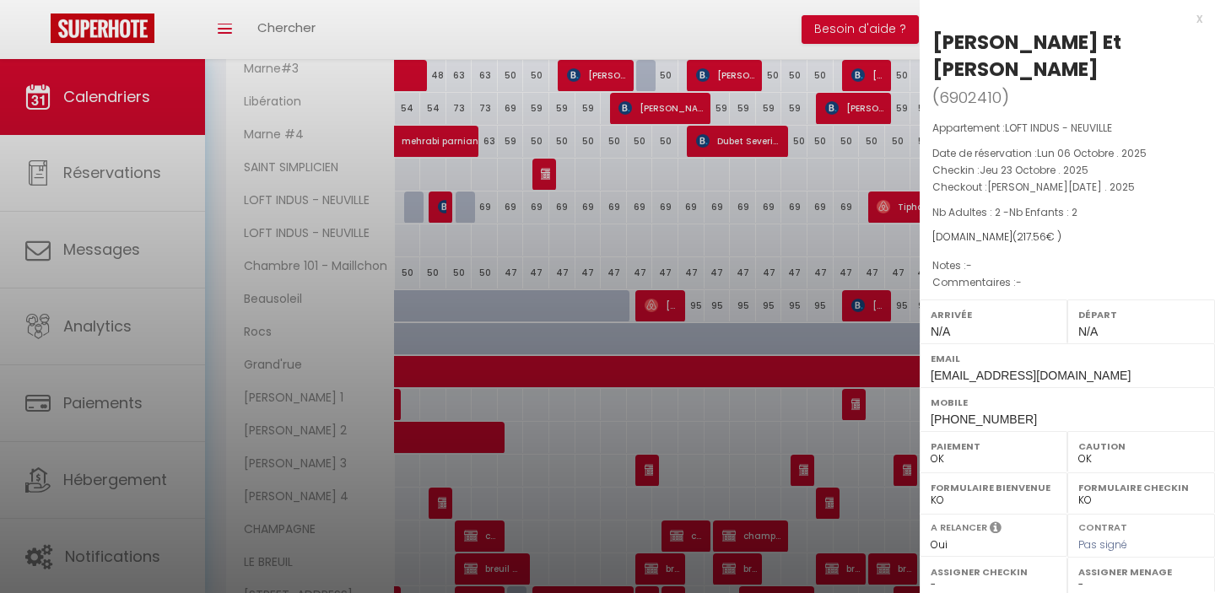
click at [844, 249] on div at bounding box center [607, 296] width 1215 height 593
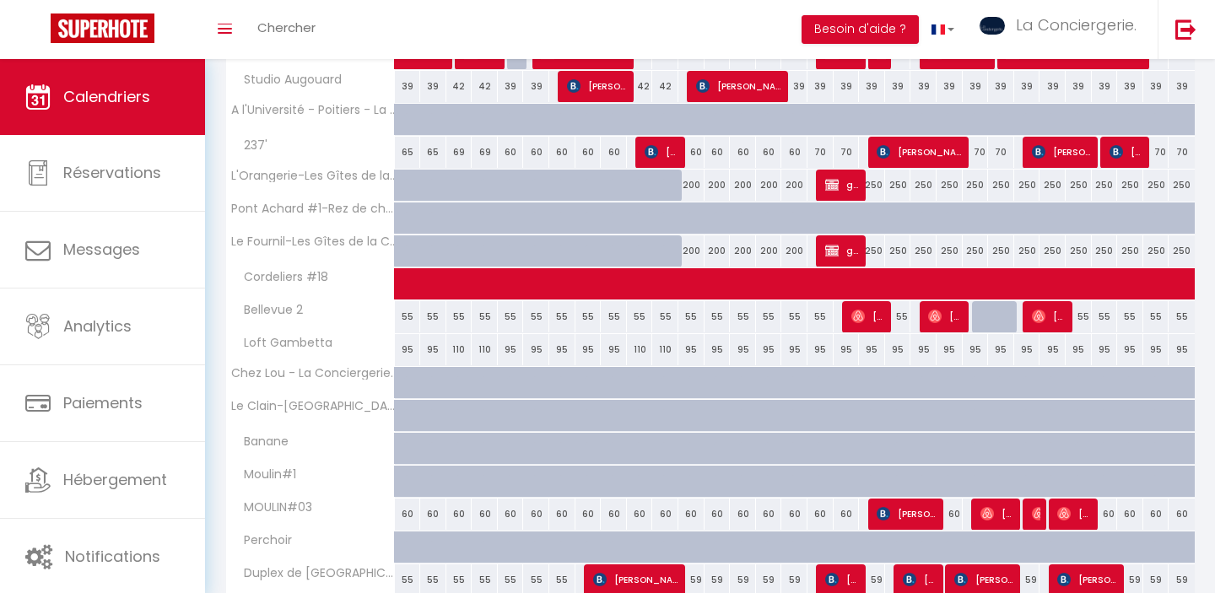
scroll to position [1657, 0]
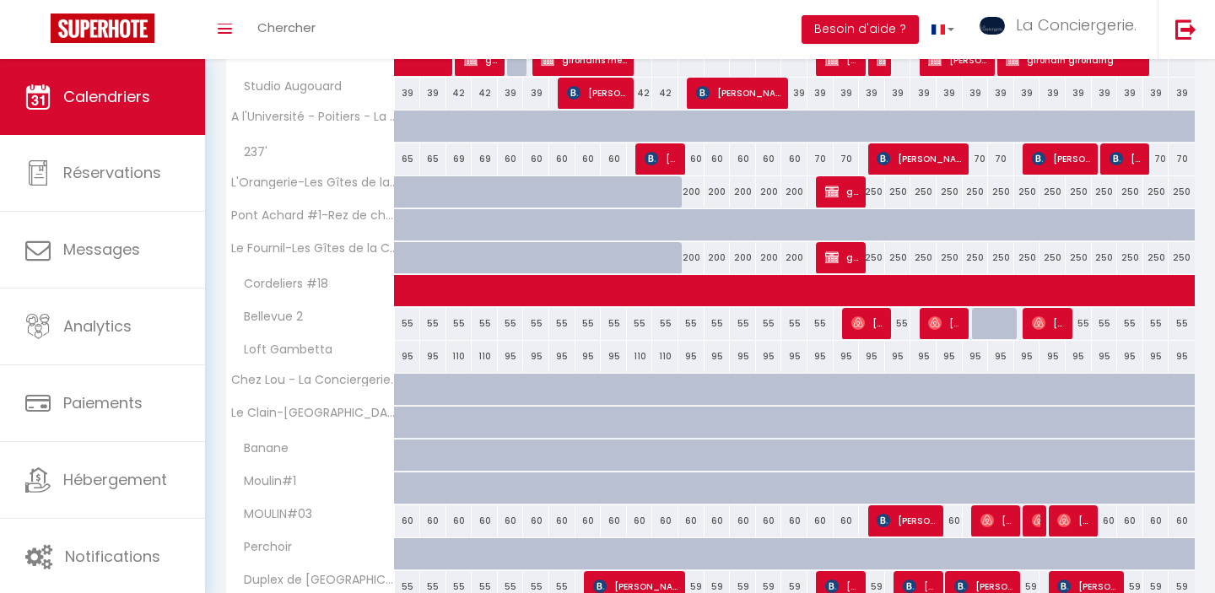
click at [686, 324] on div "55" at bounding box center [692, 323] width 26 height 31
select select "1"
type input "Dim 12 Octobre 2025"
type input "Lun 13 Octobre 2025"
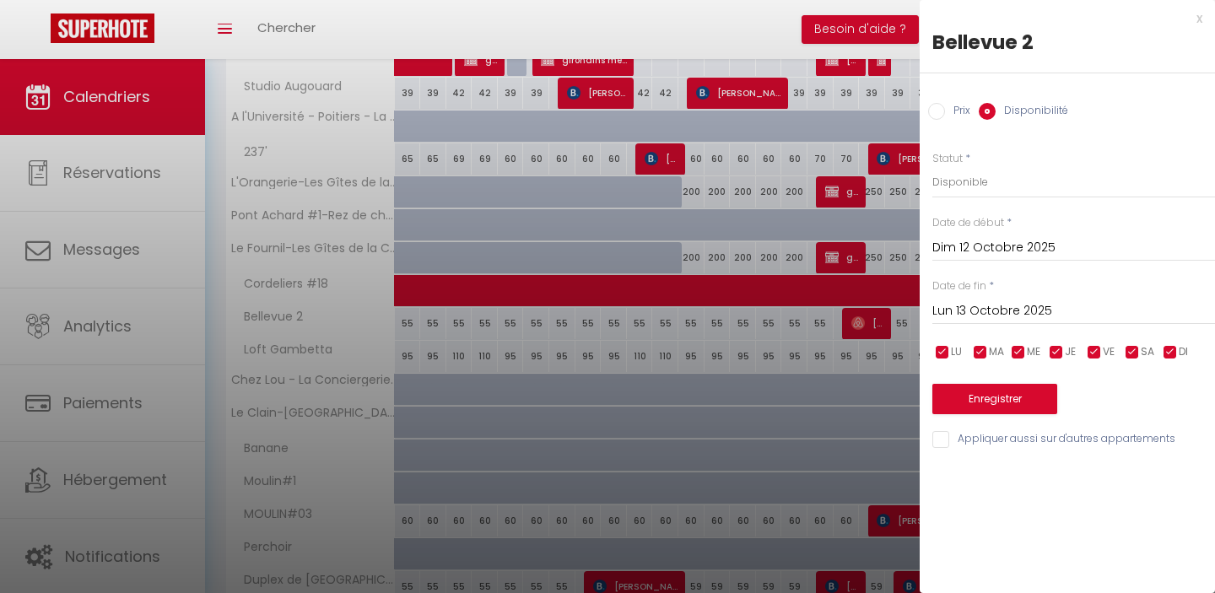
click at [721, 322] on div at bounding box center [607, 296] width 1215 height 593
click at [1107, 305] on div at bounding box center [607, 296] width 1215 height 593
click at [1065, 304] on div at bounding box center [607, 296] width 1215 height 593
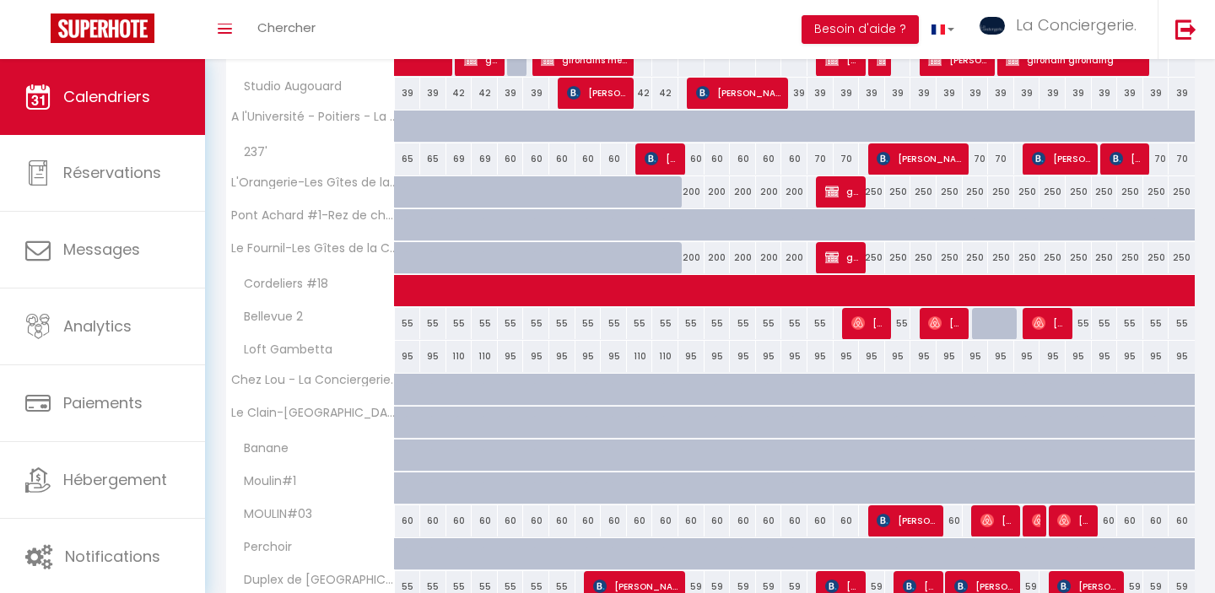
click at [748, 327] on div "55" at bounding box center [743, 323] width 26 height 31
select select "1"
type input "Mar 14 Octobre 2025"
type input "Mer 15 Octobre 2025"
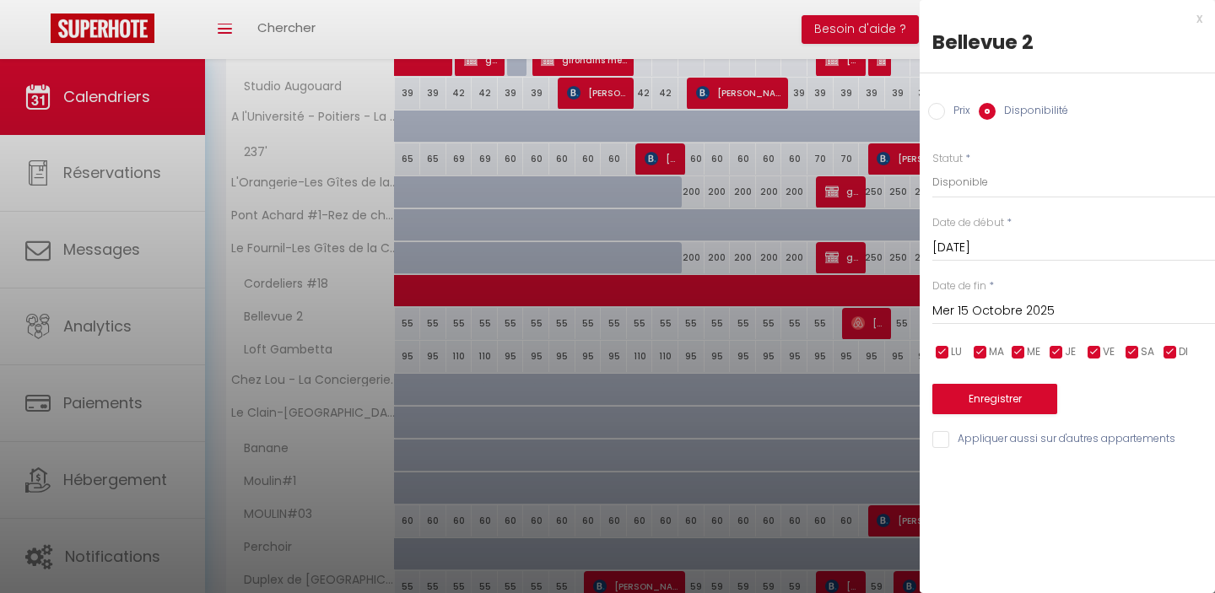
click at [706, 321] on div at bounding box center [607, 296] width 1215 height 593
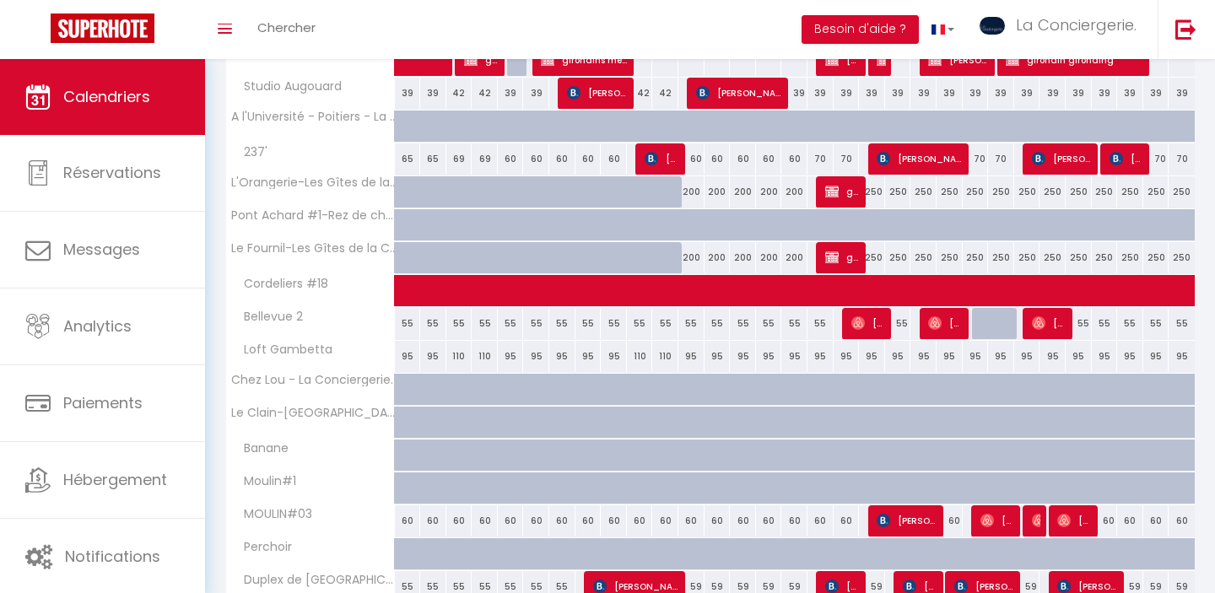
click at [664, 327] on div "55" at bounding box center [665, 323] width 26 height 31
select select "1"
type input "Sam 11 Octobre 2025"
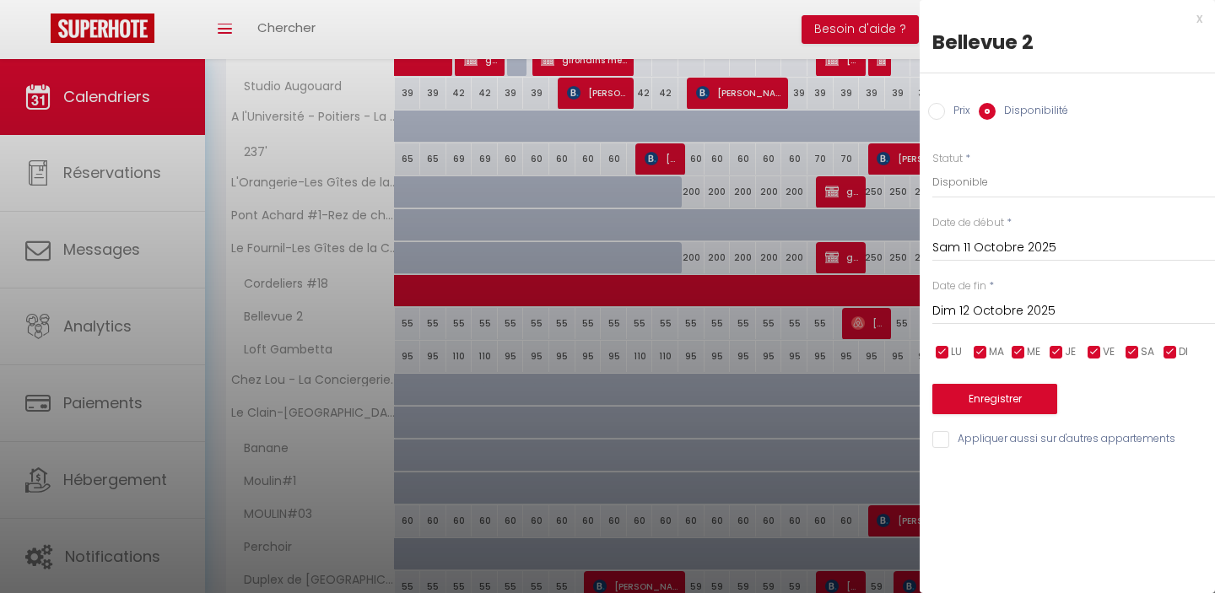
click at [1074, 306] on input "Dim 12 Octobre 2025" at bounding box center [1074, 311] width 283 height 22
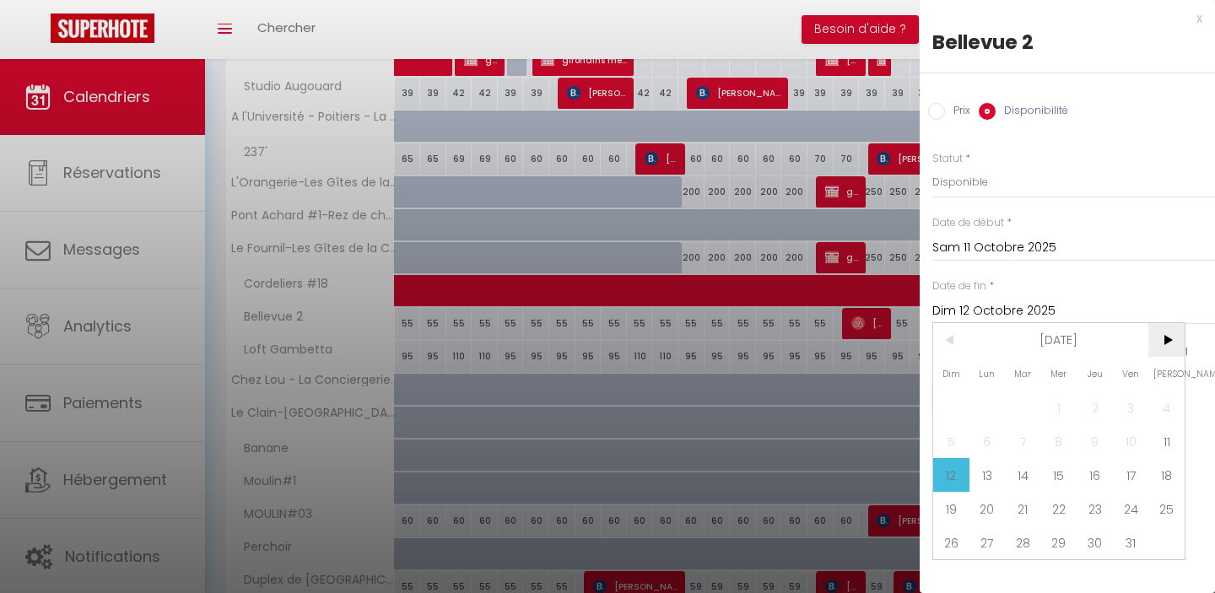
click at [1163, 339] on span ">" at bounding box center [1167, 340] width 36 height 34
click at [1024, 477] on span "11" at bounding box center [1023, 475] width 36 height 34
type input "Mar 11 Novembre 2025"
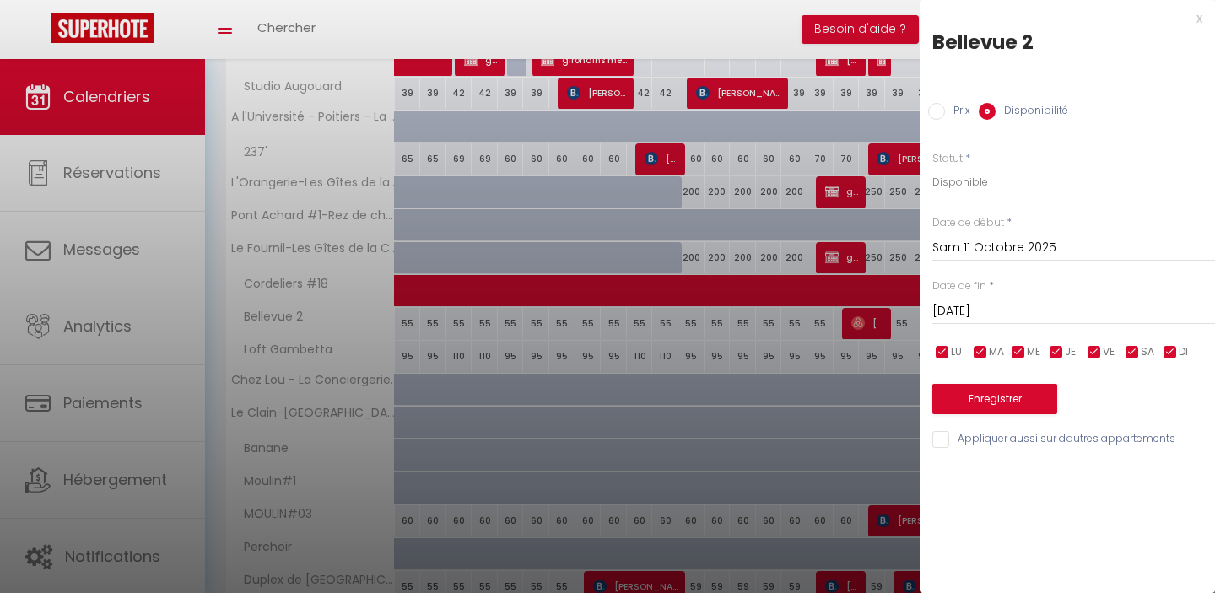
click at [939, 117] on input "Prix" at bounding box center [936, 111] width 17 height 17
radio input "true"
radio input "false"
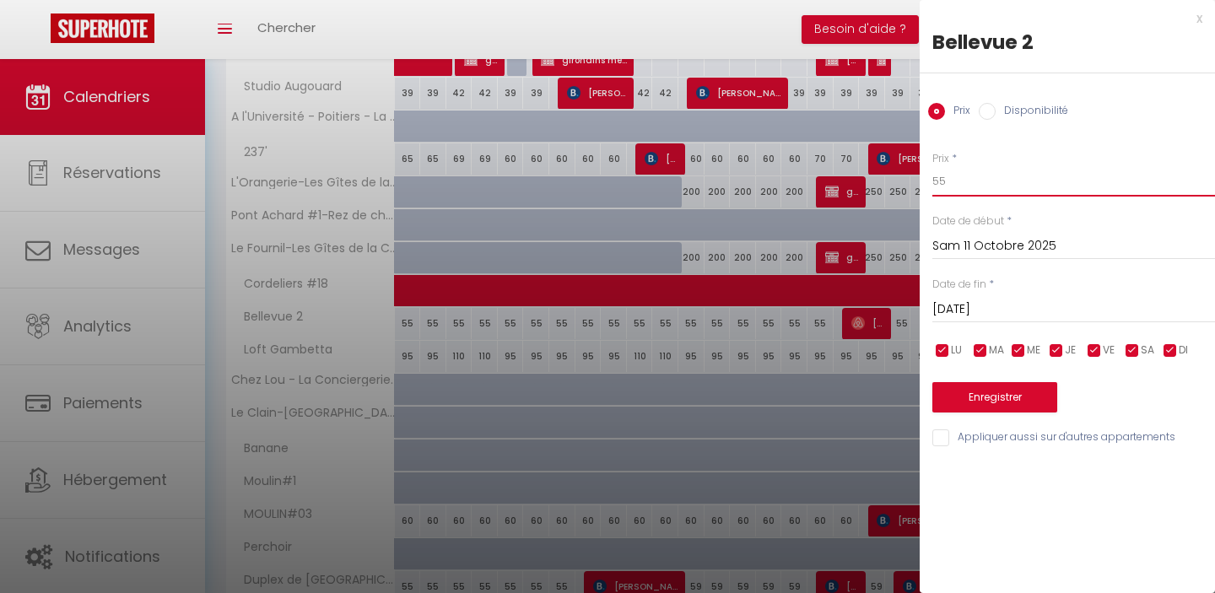
click at [962, 187] on input "55" at bounding box center [1074, 181] width 283 height 30
type input "5"
type input "70"
click at [1008, 397] on button "Enregistrer" at bounding box center [995, 397] width 125 height 30
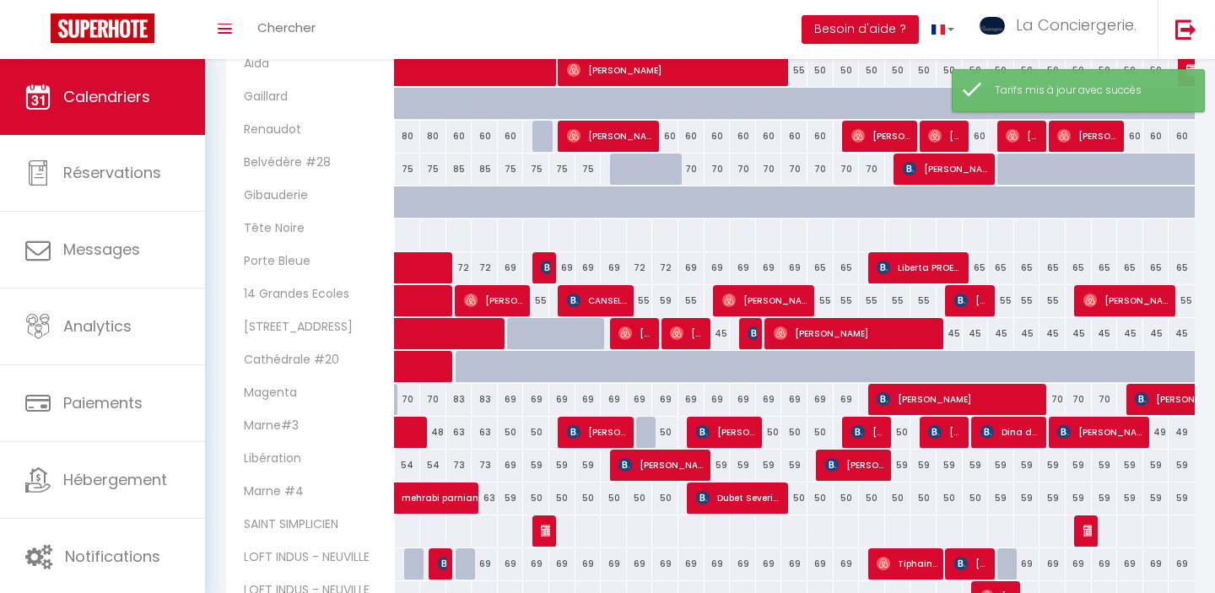
scroll to position [528, 0]
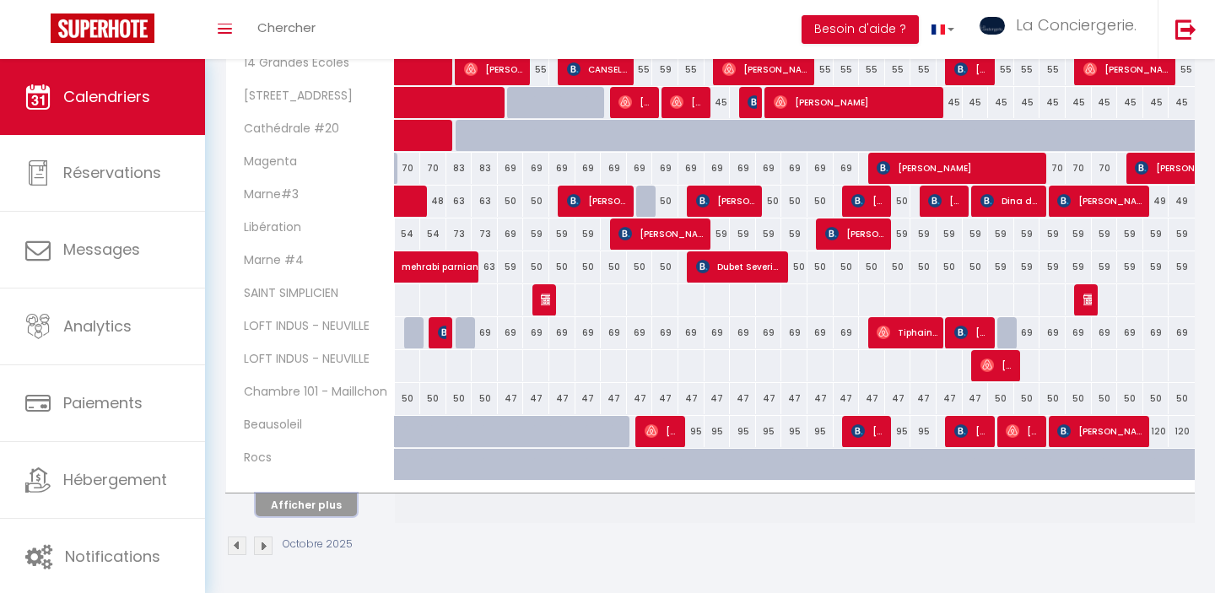
click at [332, 501] on button "Afficher plus" at bounding box center [306, 505] width 101 height 23
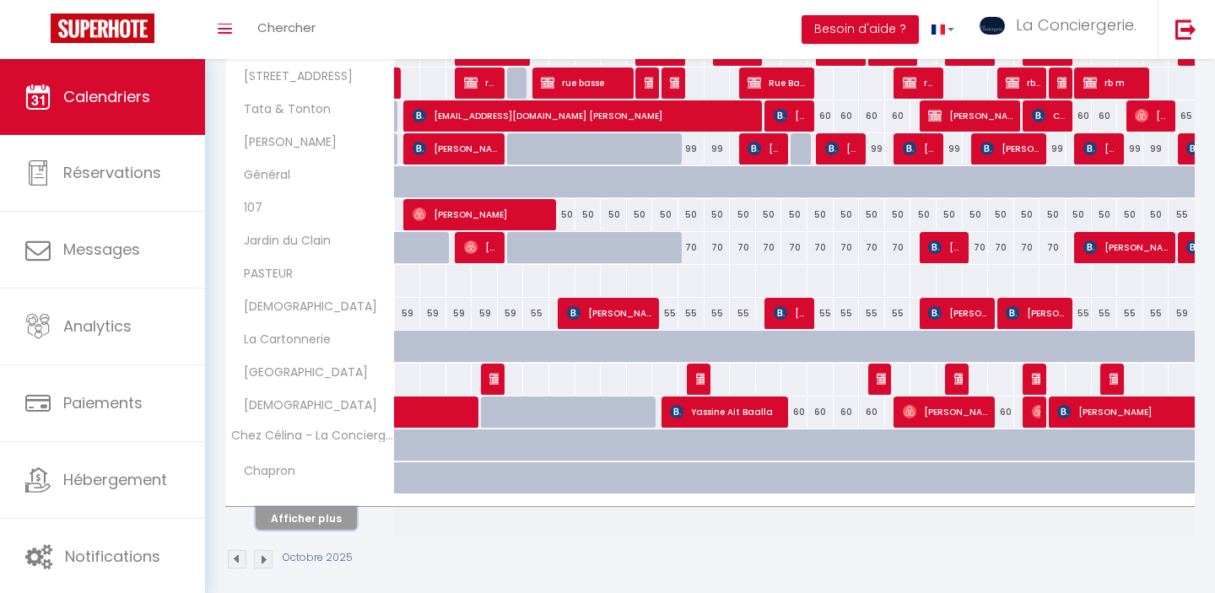
scroll to position [1187, 0]
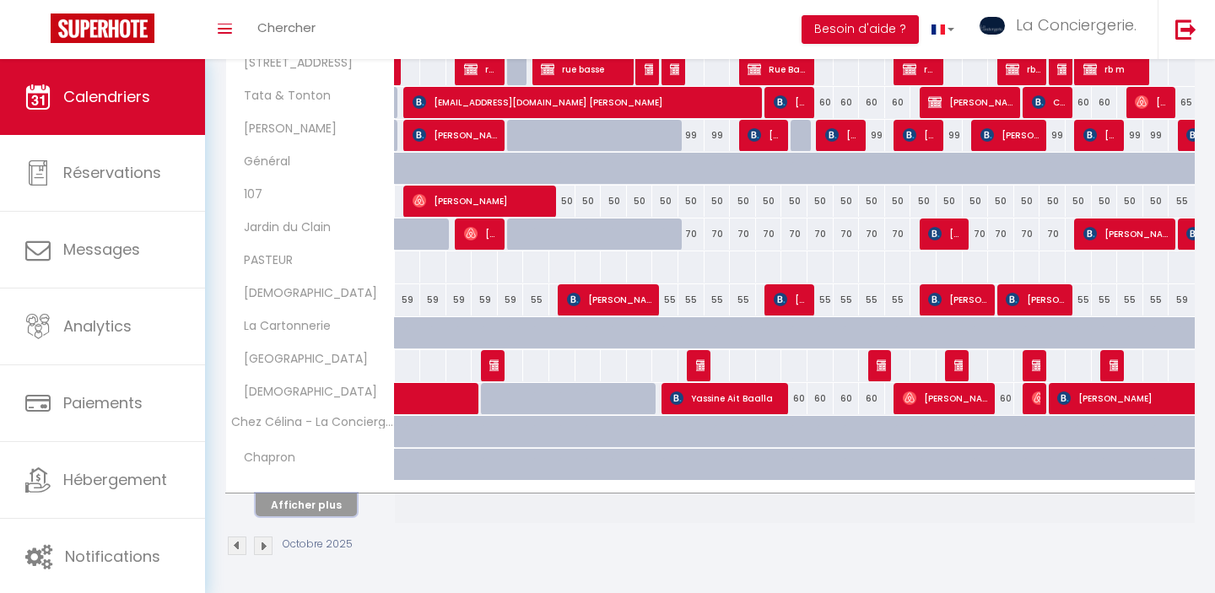
click at [327, 510] on button "Afficher plus" at bounding box center [306, 505] width 101 height 23
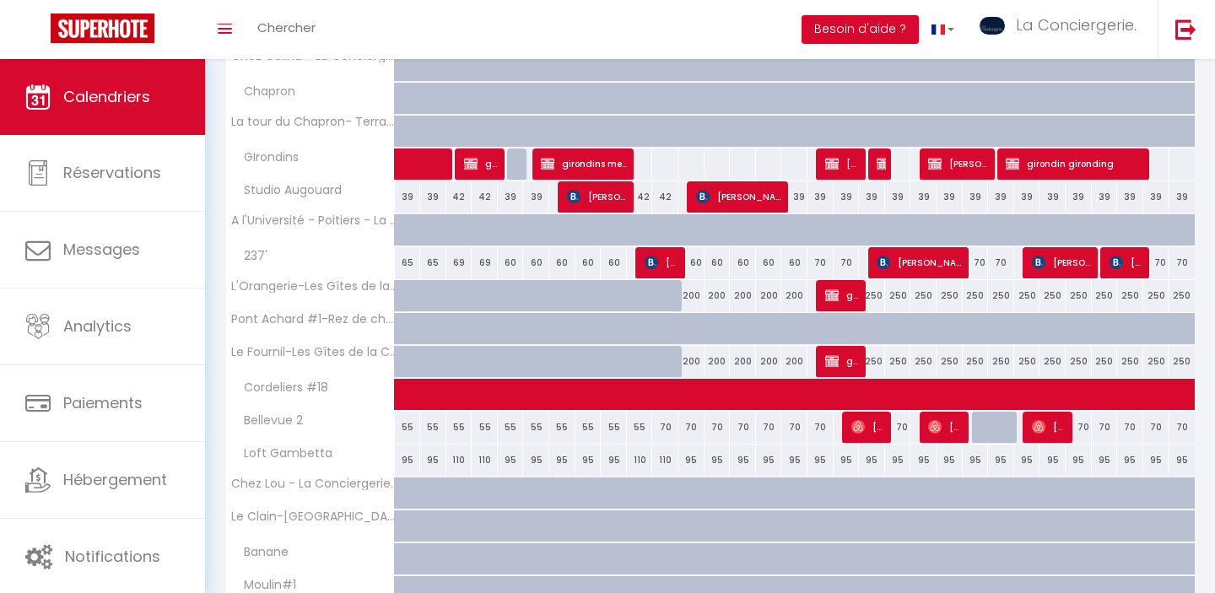
scroll to position [1738, 0]
